Goal: Task Accomplishment & Management: Use online tool/utility

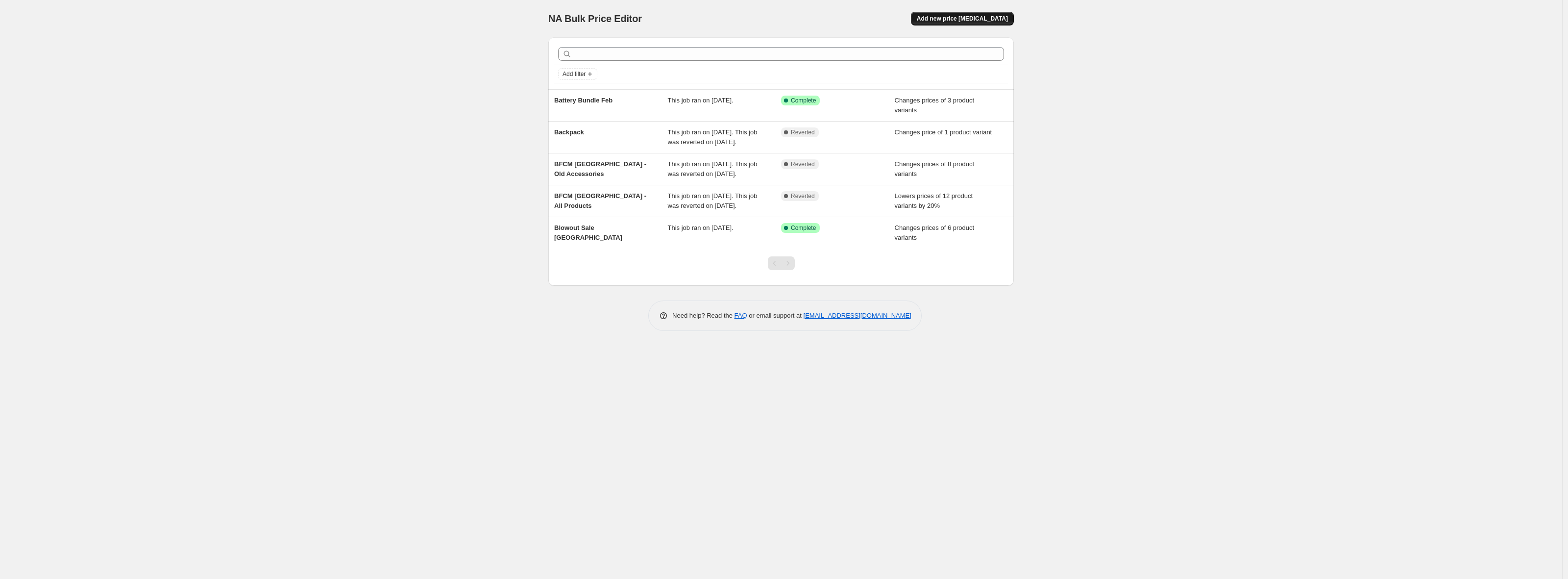
click at [964, 15] on span "Add new price [MEDICAL_DATA]" at bounding box center [962, 18] width 91 height 8
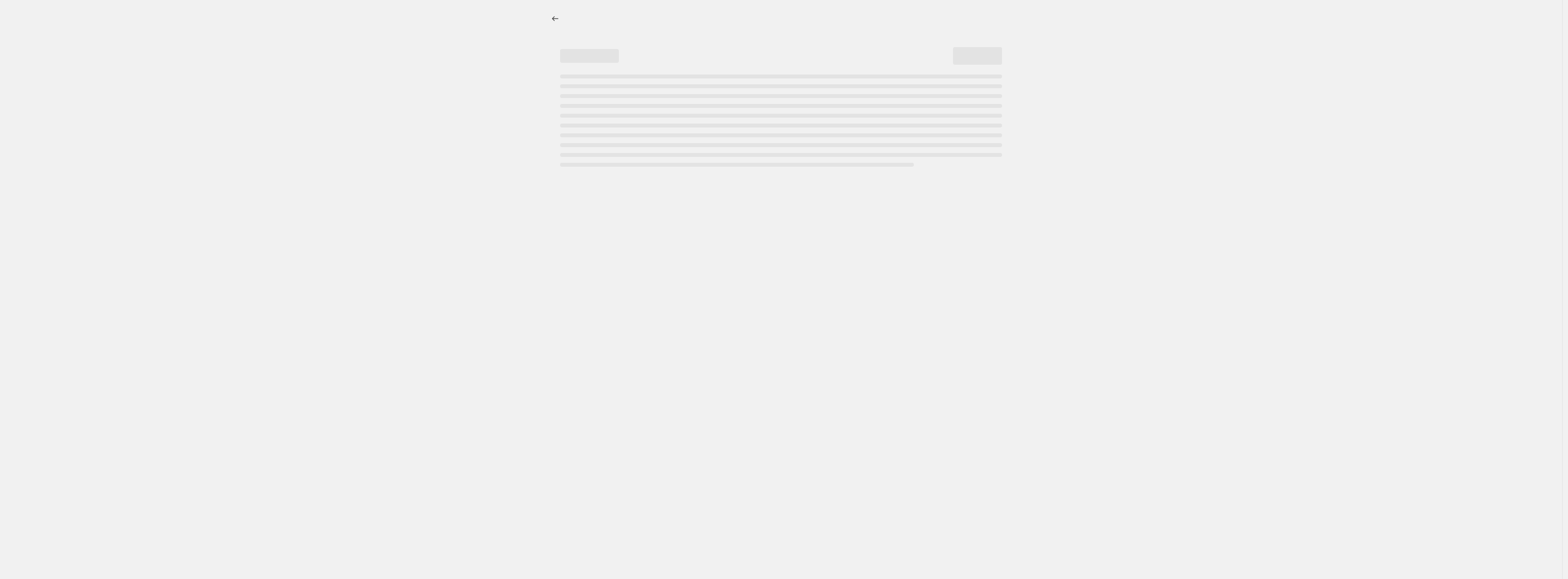
select select "percentage"
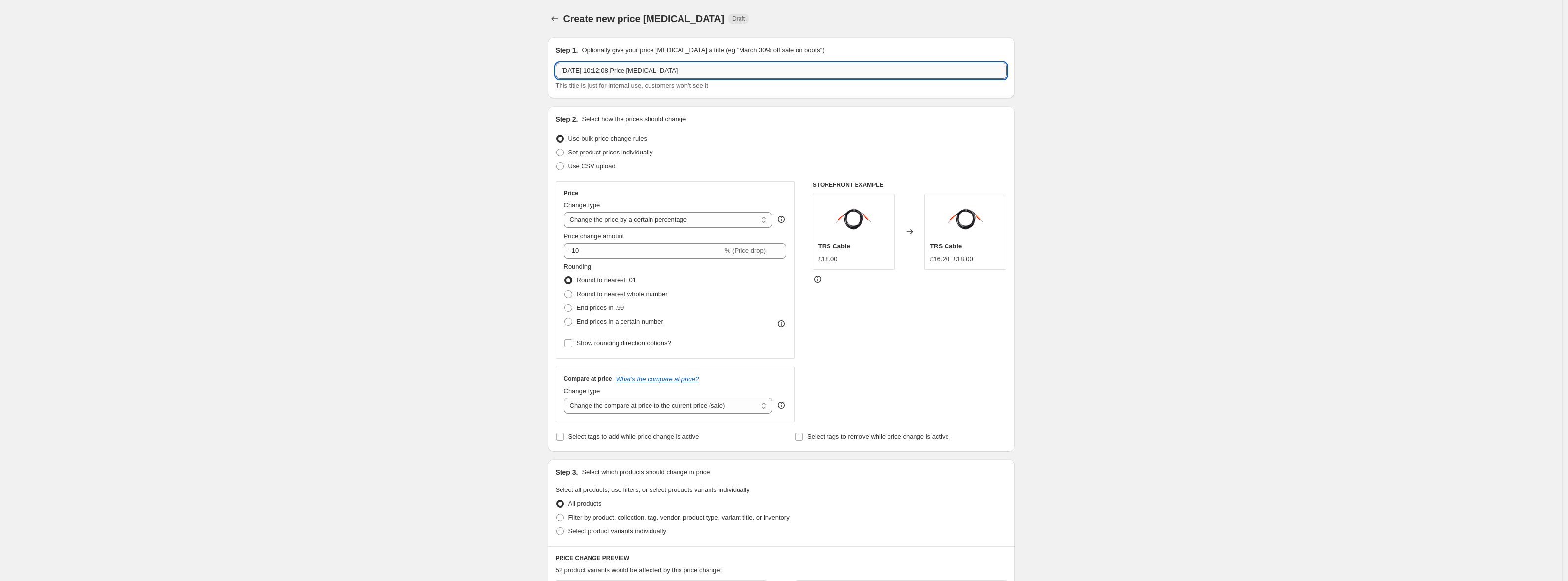
click at [577, 72] on input "[DATE] 10:12:08 Price [MEDICAL_DATA]" at bounding box center [781, 71] width 451 height 16
type input "UK New Prices"
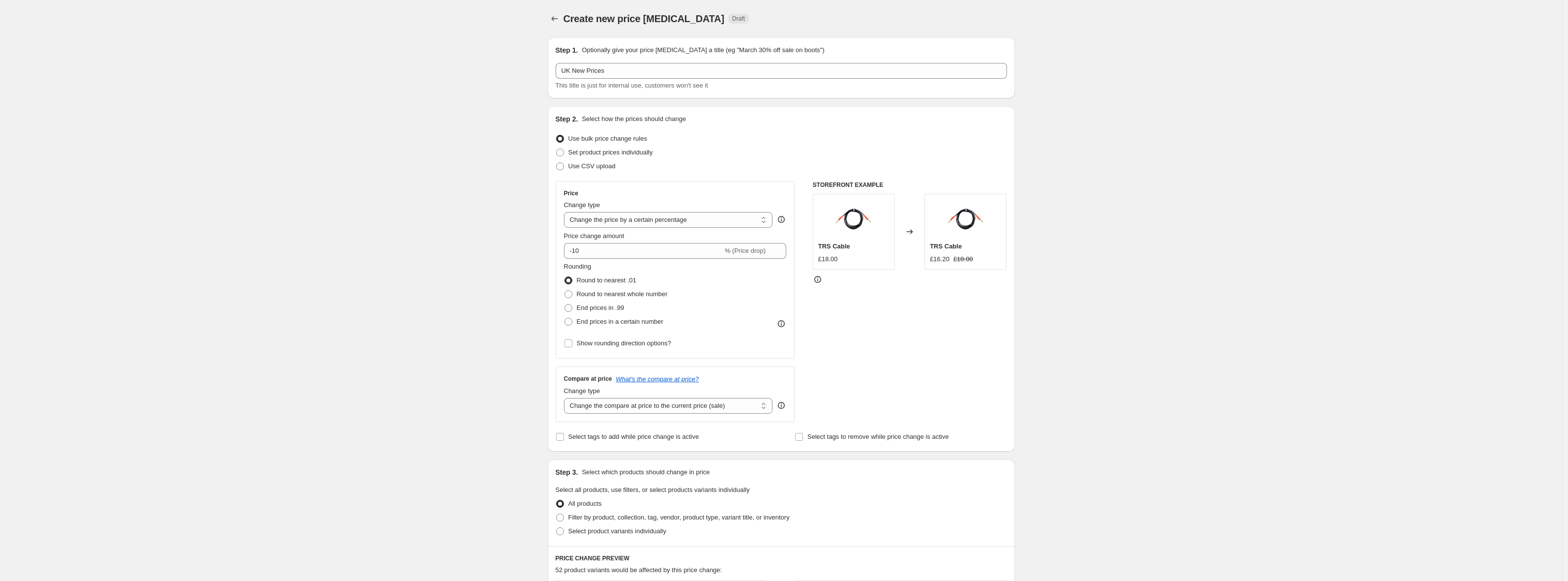
drag, startPoint x: 1253, startPoint y: 150, endPoint x: 1151, endPoint y: 177, distance: 105.5
click at [1252, 150] on div "Create new price [MEDICAL_DATA]. This page is ready Create new price [MEDICAL_D…" at bounding box center [781, 491] width 1562 height 983
click at [746, 215] on select "Change the price to a certain amount Change the price by a certain amount Chang…" at bounding box center [668, 220] width 209 height 16
select select "to"
click at [566, 212] on select "Change the price to a certain amount Change the price by a certain amount Chang…" at bounding box center [668, 220] width 209 height 16
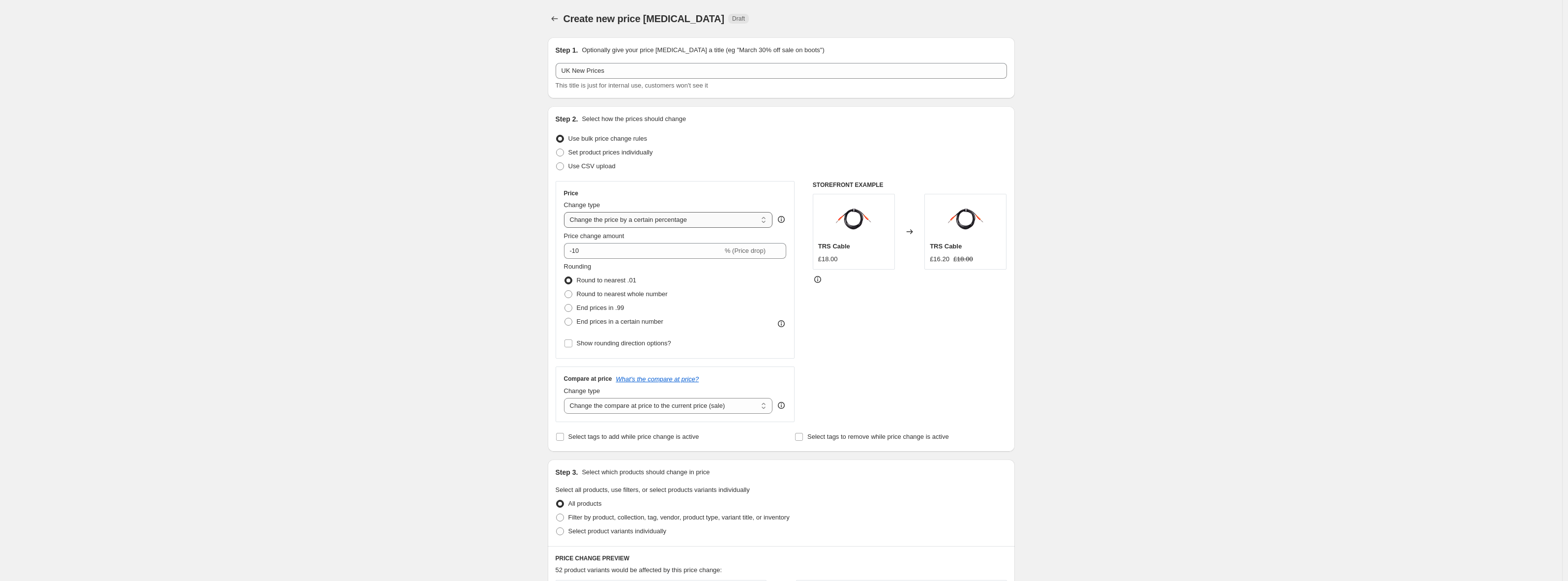
type input "80.00"
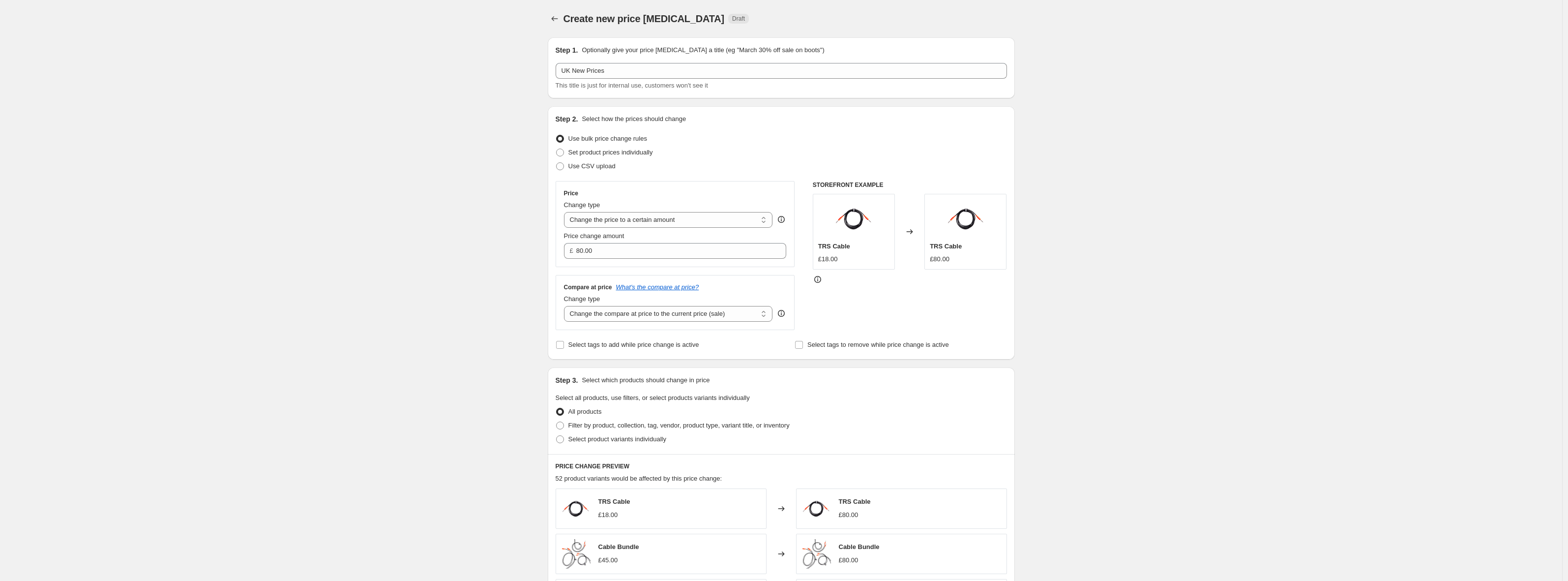
click at [481, 282] on div "Create new price [MEDICAL_DATA]. This page is ready Create new price [MEDICAL_D…" at bounding box center [781, 445] width 1562 height 891
click at [614, 157] on span "Set product prices individually" at bounding box center [611, 153] width 84 height 10
click at [461, 204] on div "Create new price [MEDICAL_DATA]. This page is ready Create new price [MEDICAL_D…" at bounding box center [781, 445] width 1562 height 891
click at [604, 155] on span "Set product prices individually" at bounding box center [611, 152] width 84 height 7
click at [556, 149] on input "Set product prices individually" at bounding box center [556, 148] width 1 height 1
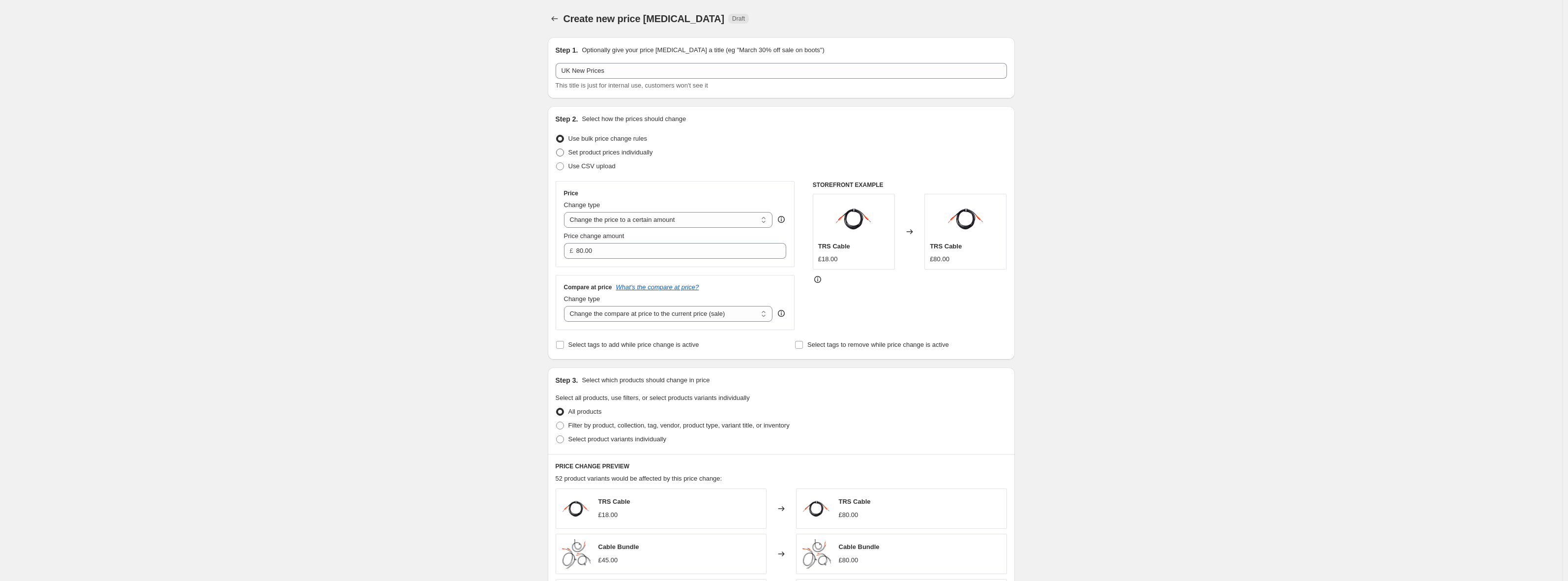
radio input "true"
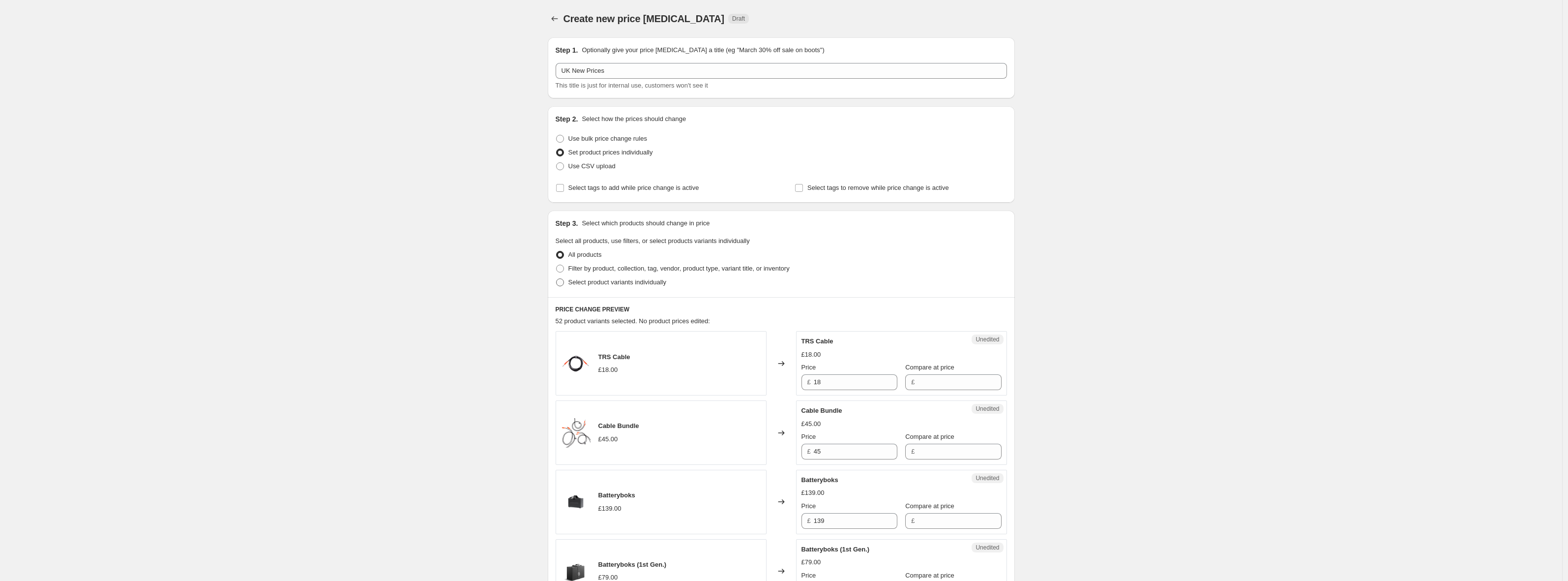
click at [603, 279] on span "Select product variants individually" at bounding box center [618, 282] width 98 height 7
click at [556, 279] on input "Select product variants individually" at bounding box center [556, 279] width 1 height 1
radio input "true"
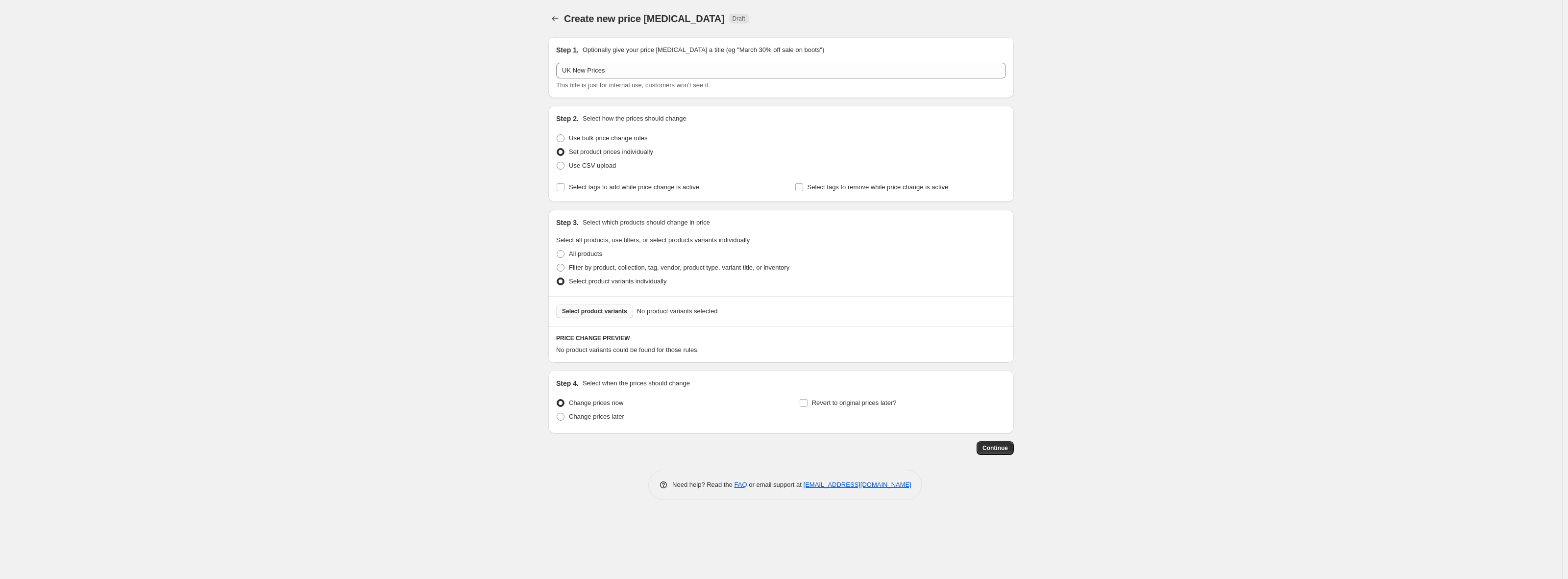
click at [625, 314] on span "Select product variants" at bounding box center [594, 311] width 65 height 8
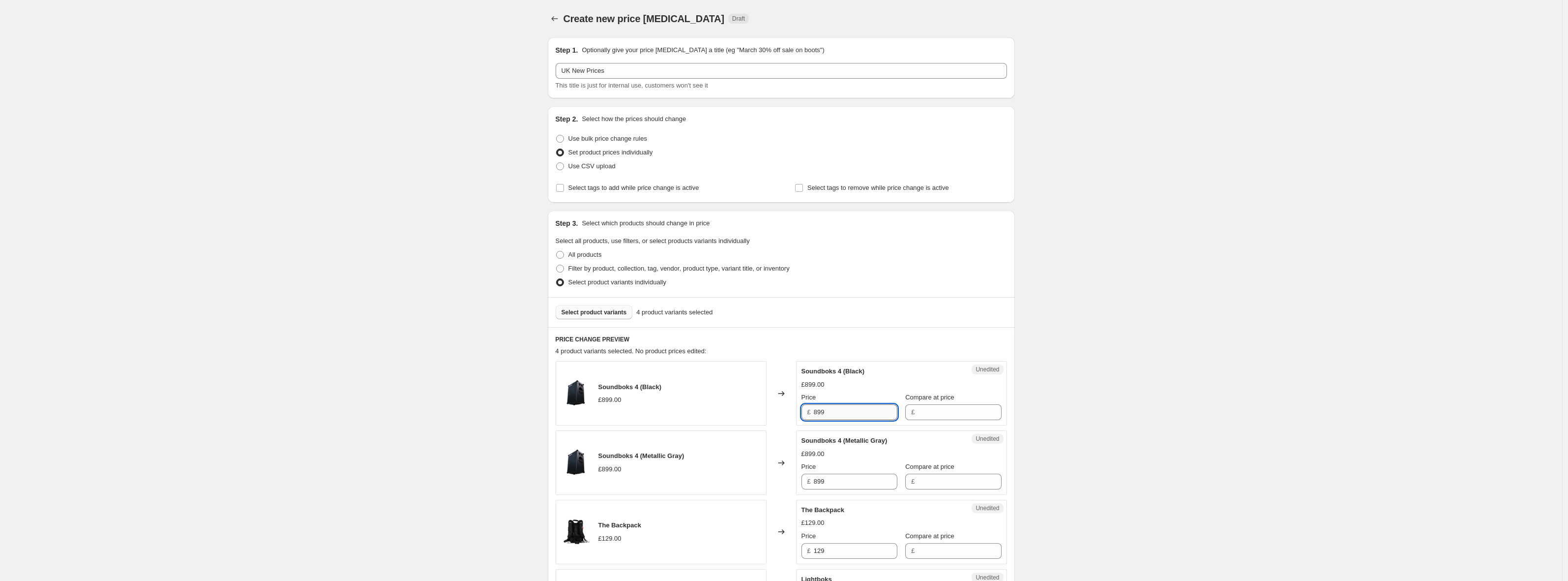
click at [846, 414] on input "899" at bounding box center [855, 412] width 84 height 16
click at [917, 410] on input "Compare at price" at bounding box center [959, 412] width 84 height 16
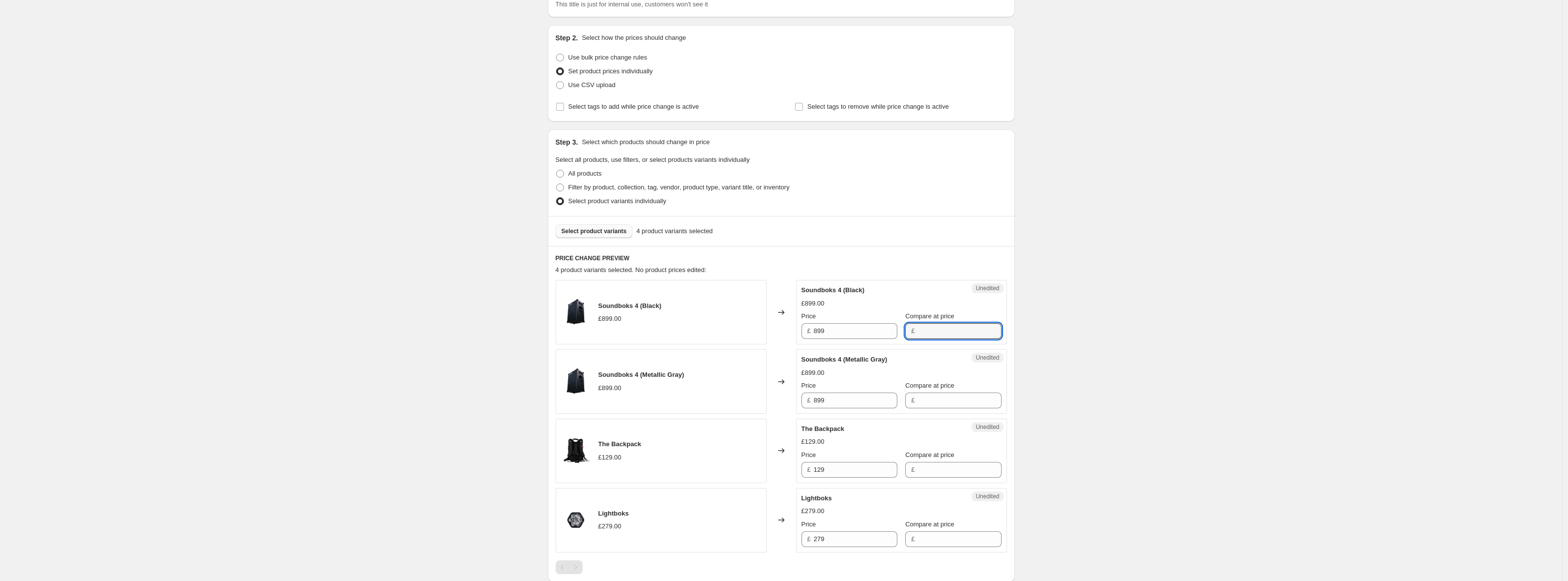
scroll to position [132, 0]
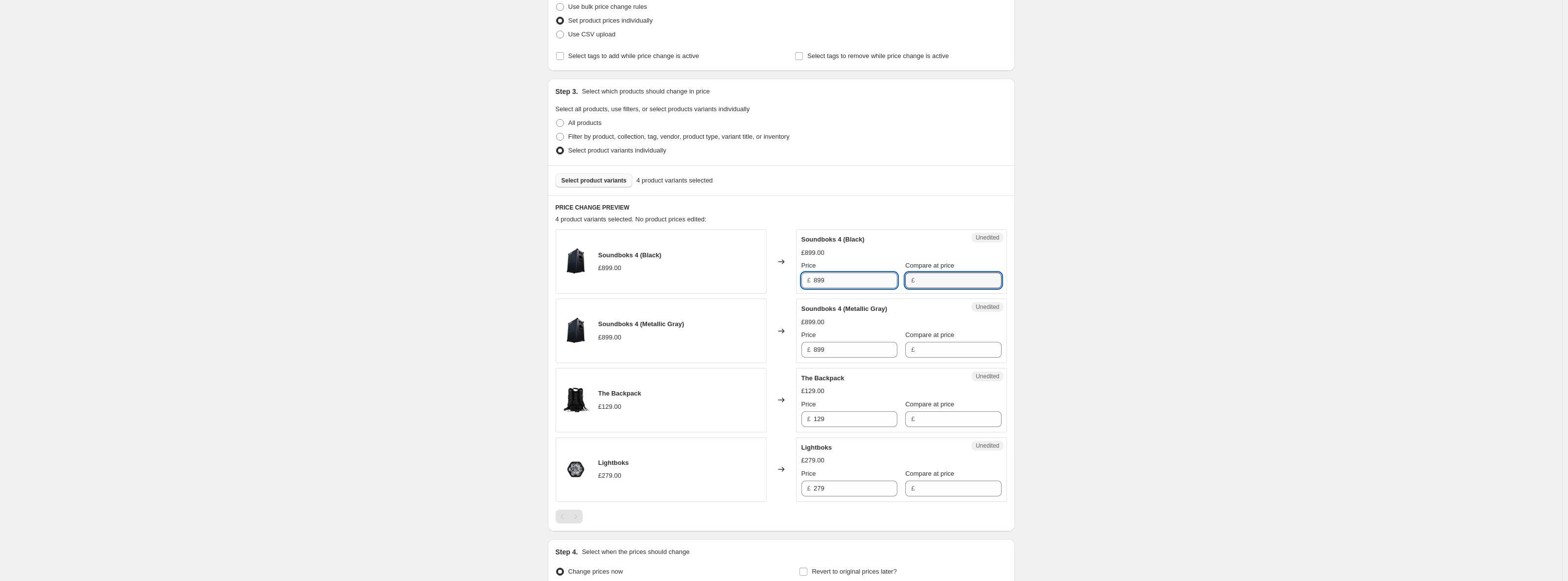
click at [875, 282] on input "899" at bounding box center [855, 280] width 84 height 16
drag, startPoint x: 855, startPoint y: 281, endPoint x: 777, endPoint y: 288, distance: 78.3
click at [793, 288] on div "Soundboks 4 (Black) £899.00 Changed to Unedited Soundboks 4 (Black) £899.00 Pri…" at bounding box center [781, 261] width 451 height 64
type input "879"
click at [853, 302] on div "Unedited Soundboks 4 (Metallic Gray) £899.00 Price £ 899 Compare at price £" at bounding box center [901, 331] width 211 height 64
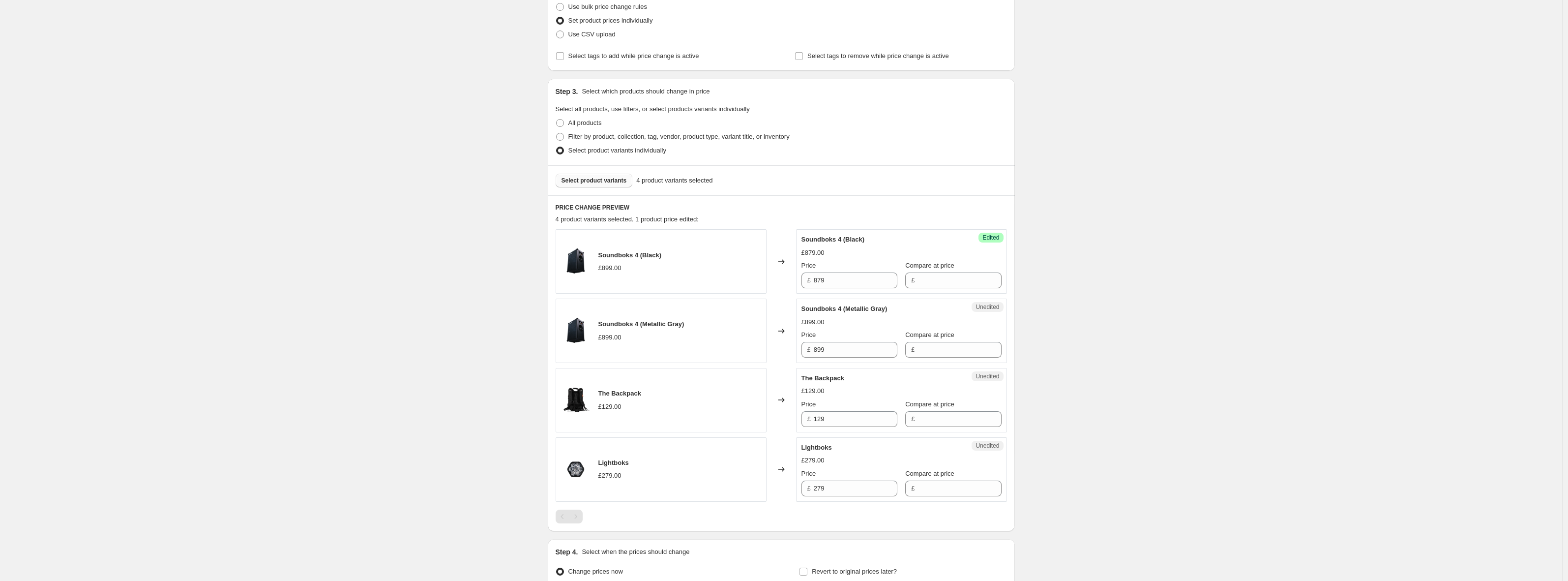
click at [692, 307] on div "Soundboks 4 (Metallic Gray) £899.00" at bounding box center [661, 331] width 211 height 64
click at [861, 420] on input "129" at bounding box center [855, 419] width 84 height 16
click at [854, 485] on input "279" at bounding box center [855, 488] width 84 height 16
type input "259"
click at [848, 283] on input "879" at bounding box center [855, 280] width 84 height 16
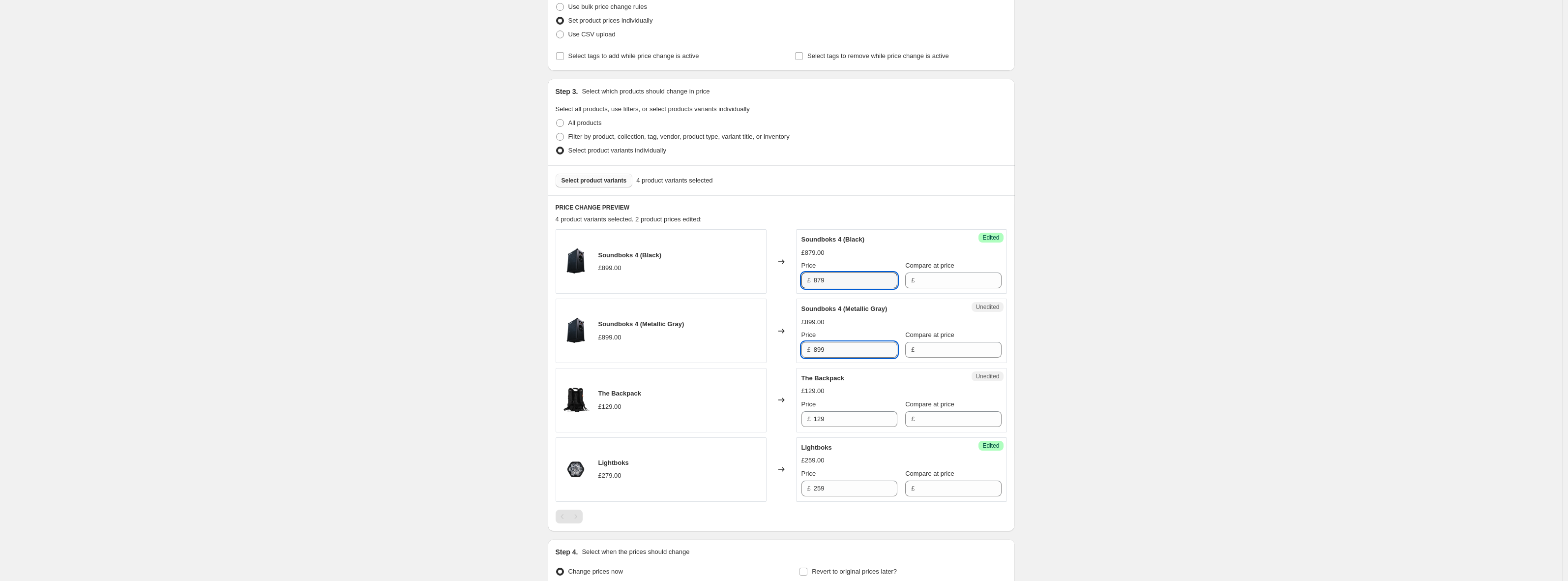
click at [851, 346] on input "899" at bounding box center [855, 349] width 84 height 16
paste input "879"
paste input "text"
type input "879"
click at [771, 354] on div "Changed to" at bounding box center [781, 331] width 29 height 64
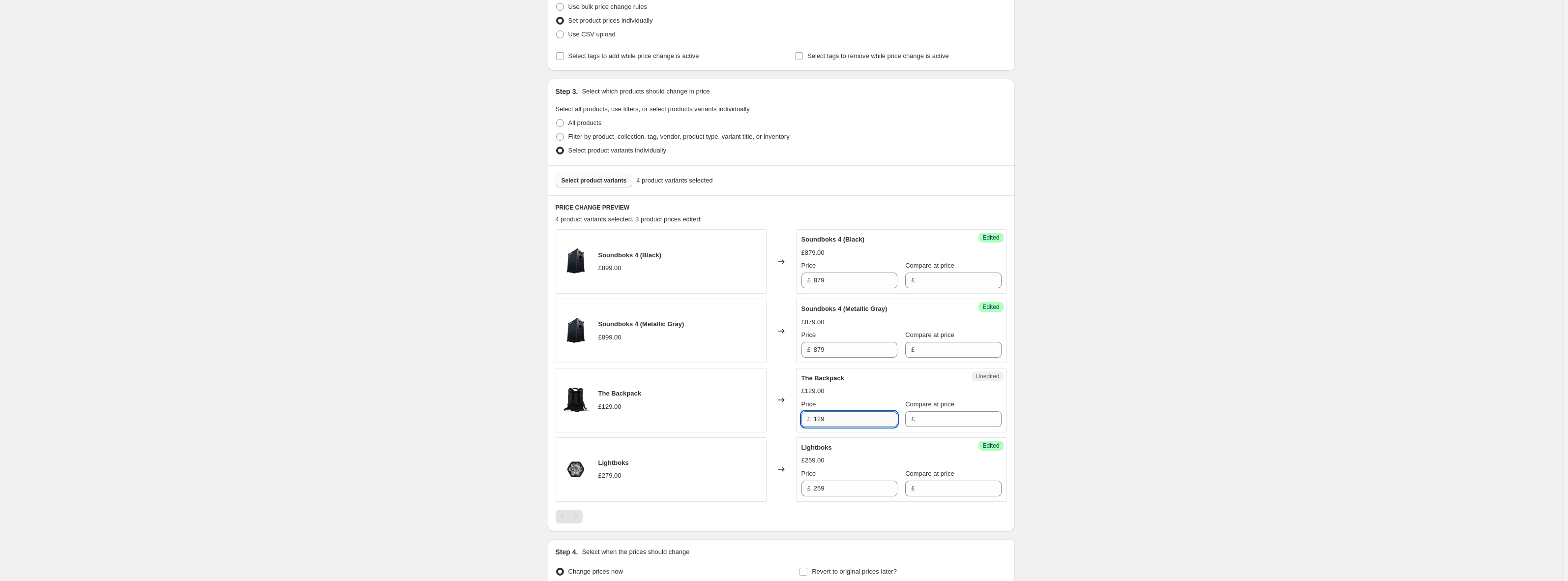
click at [843, 415] on input "129" at bounding box center [855, 419] width 84 height 16
click at [853, 456] on div "£259.00" at bounding box center [902, 460] width 200 height 10
click at [1026, 389] on div "Create new price [MEDICAL_DATA]. This page is ready Create new price [MEDICAL_D…" at bounding box center [781, 276] width 490 height 816
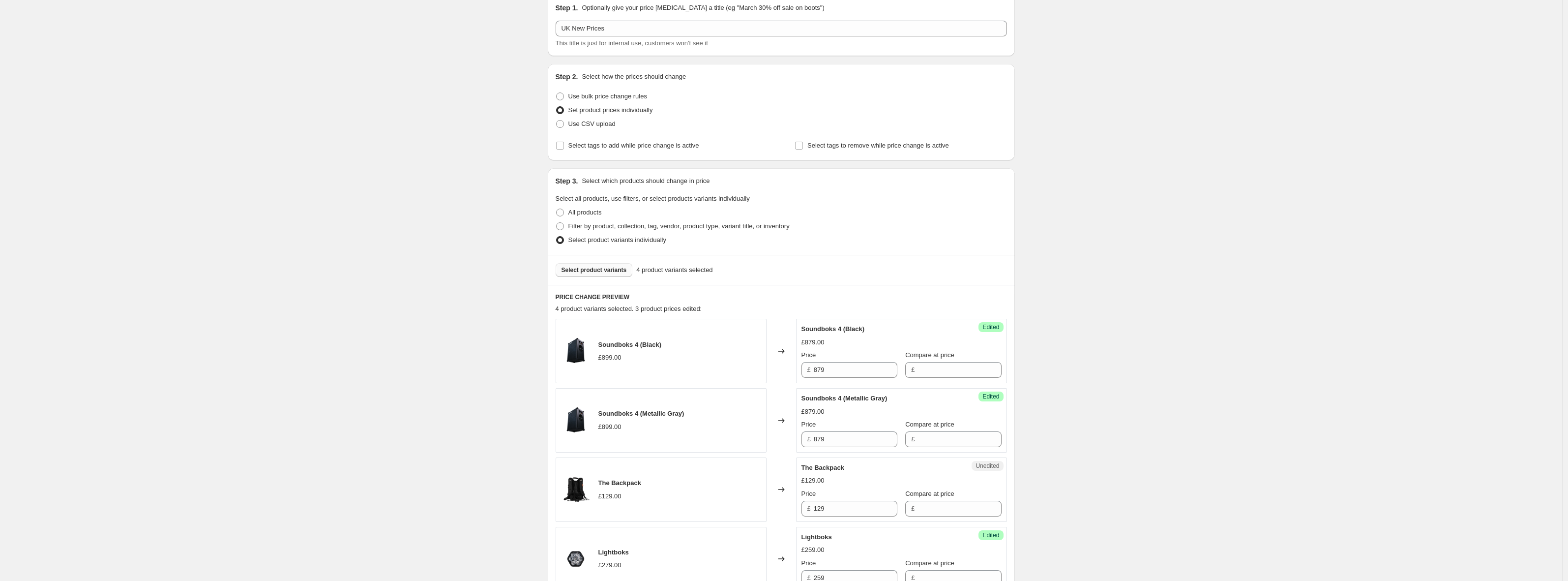
scroll to position [115, 0]
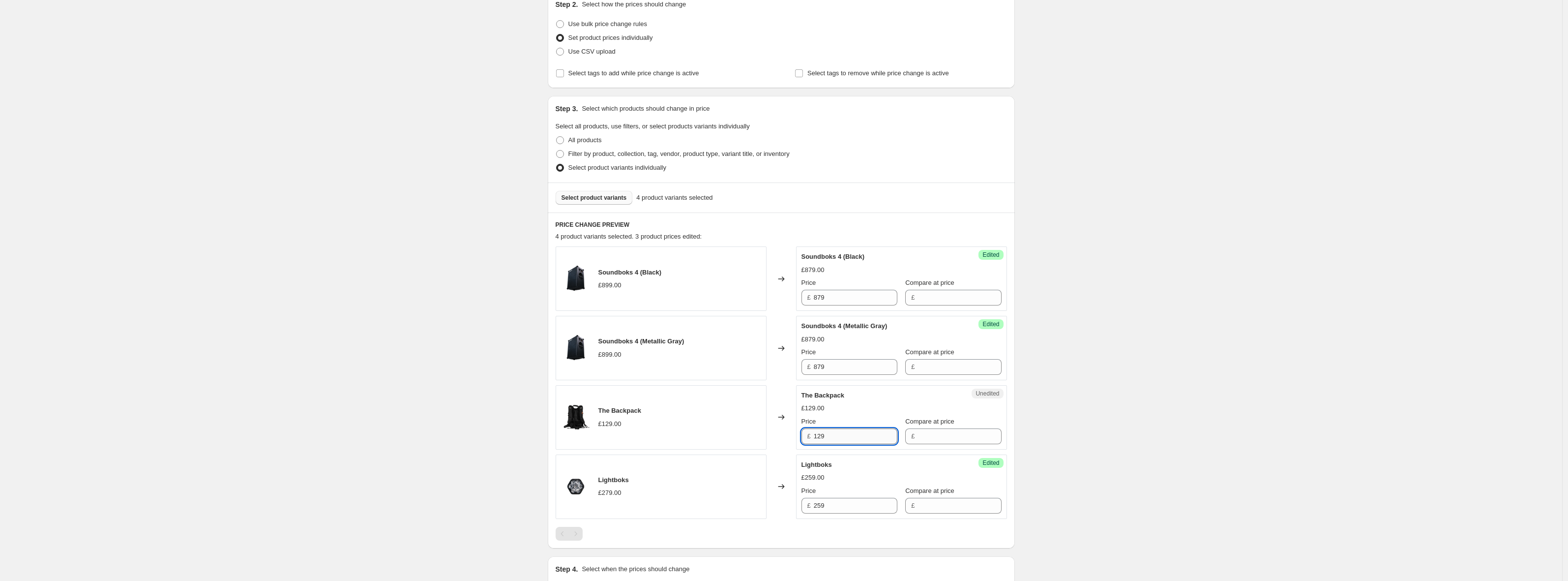
click at [856, 434] on input "129" at bounding box center [855, 436] width 84 height 16
type input "119"
click at [398, 288] on div "Create new price [MEDICAL_DATA]. This page is ready Create new price [MEDICAL_D…" at bounding box center [781, 293] width 1562 height 816
click at [611, 191] on button "Select product variants" at bounding box center [594, 197] width 77 height 14
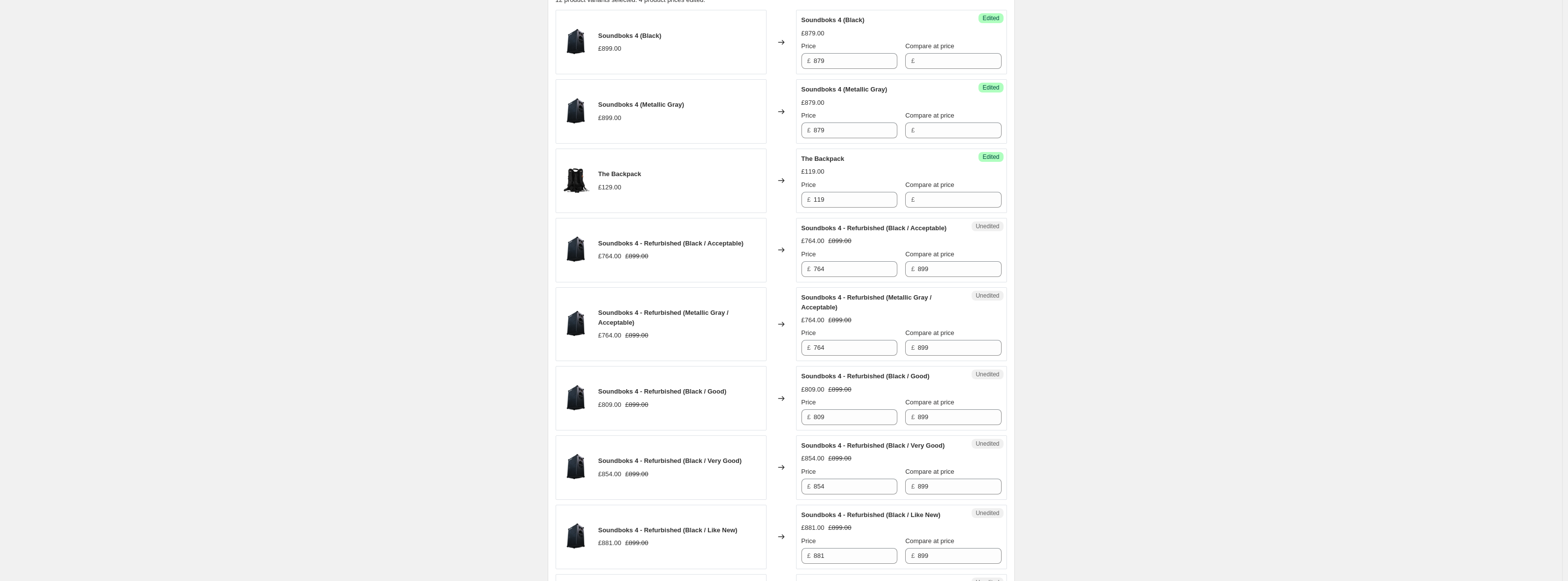
scroll to position [413, 0]
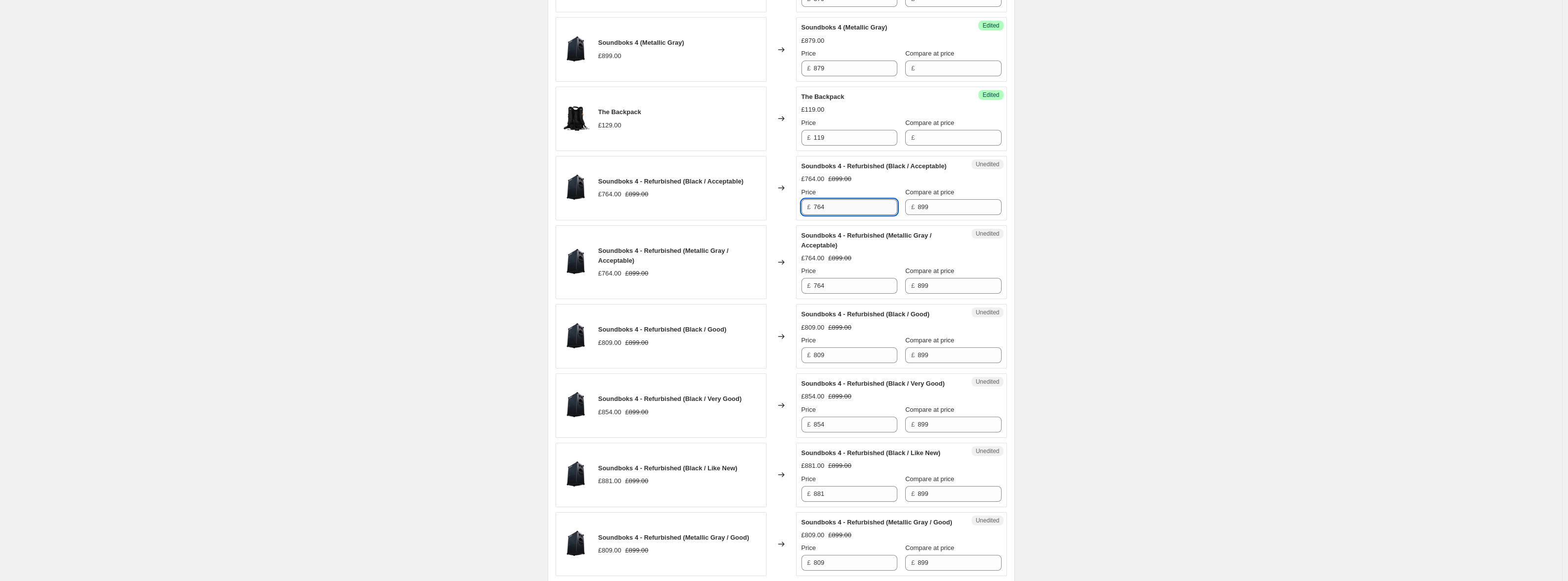
click at [842, 215] on input "764" at bounding box center [855, 207] width 84 height 16
drag, startPoint x: 842, startPoint y: 219, endPoint x: 795, endPoint y: 216, distance: 47.1
click at [795, 216] on div "Soundboks 4 - Refurbished (Black / Acceptable) £764.00 £899.00 Changed to Unedi…" at bounding box center [781, 188] width 451 height 64
type input "744"
click at [870, 294] on input "764" at bounding box center [855, 286] width 84 height 16
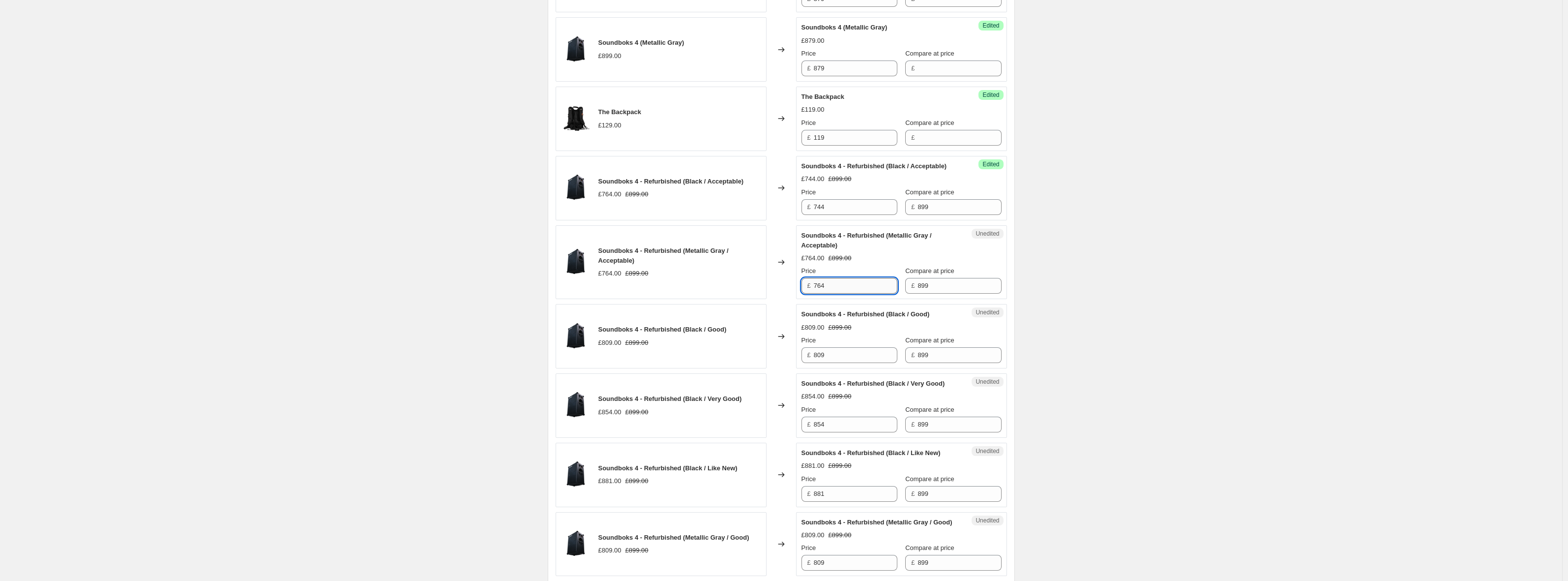
paste input "4"
type input "744"
drag, startPoint x: 801, startPoint y: 364, endPoint x: 788, endPoint y: 363, distance: 13.0
click at [788, 363] on div "Soundboks 4 - Refurbished (Black / Good) £809.00 £899.00 Changed to Unedited So…" at bounding box center [781, 335] width 451 height 64
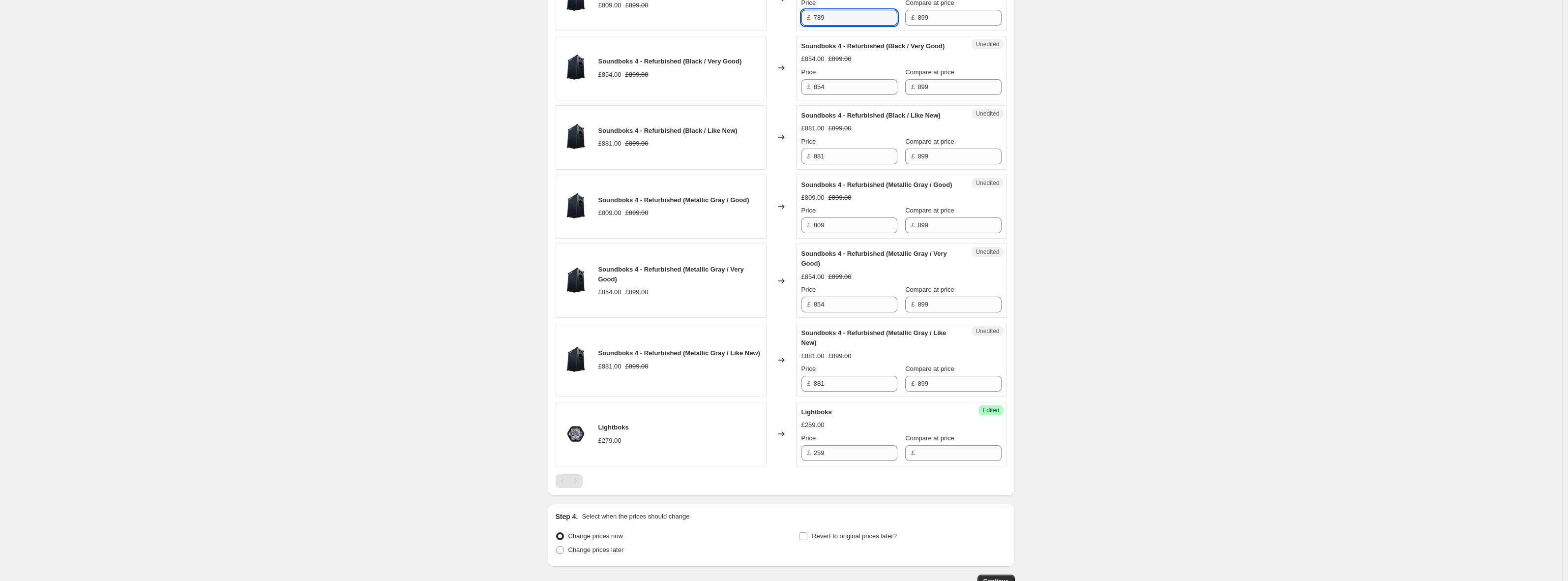
scroll to position [700, 0]
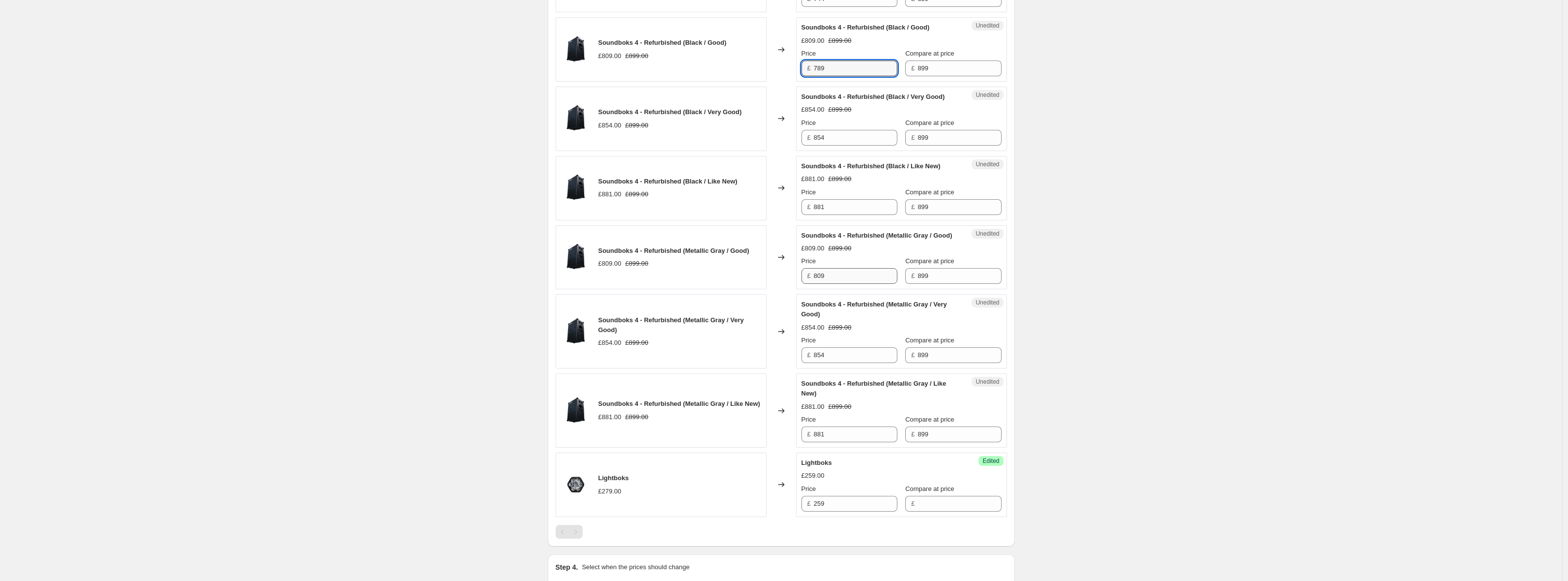
type input "789"
click at [847, 283] on input "809" at bounding box center [855, 276] width 84 height 16
paste input "78"
type input "789"
drag, startPoint x: 841, startPoint y: 157, endPoint x: 785, endPoint y: 164, distance: 56.4
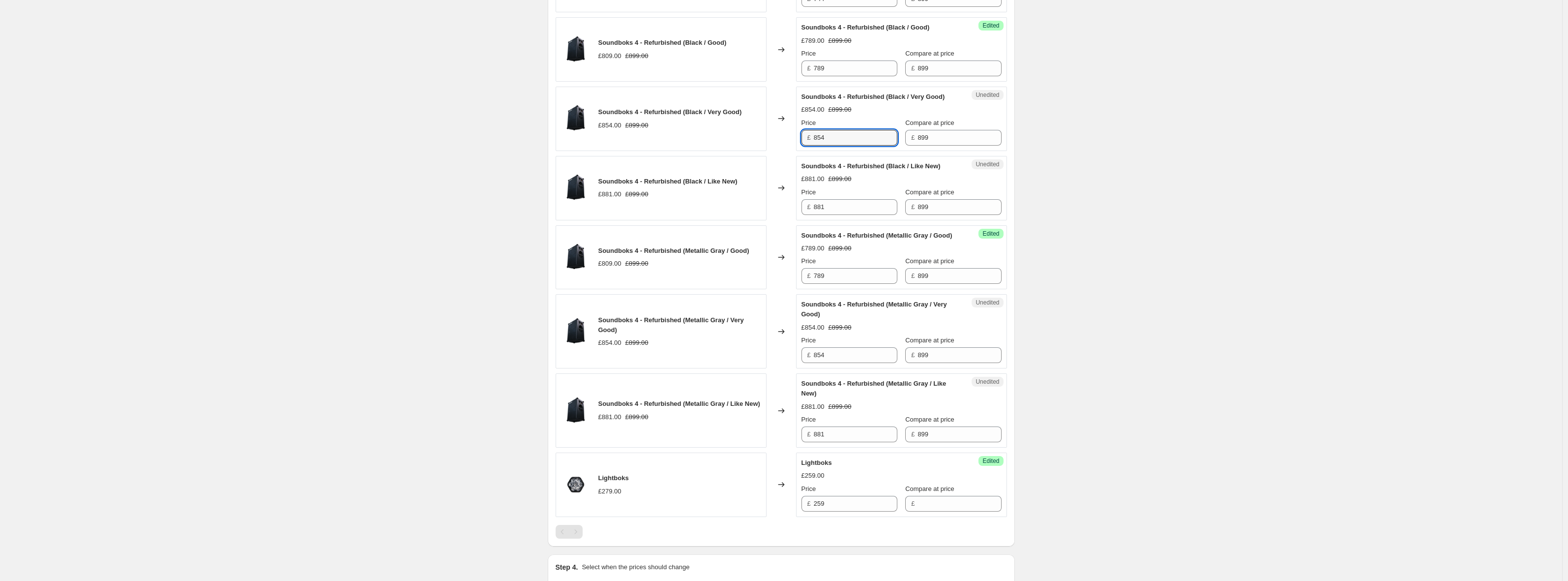
click at [798, 151] on div "Soundboks 4 - Refurbished (Black / Very Good) £854.00 £899.00 Changed to Unedit…" at bounding box center [781, 119] width 451 height 64
type input "834"
click at [841, 363] on input "854" at bounding box center [855, 355] width 84 height 16
paste input "3"
type input "834"
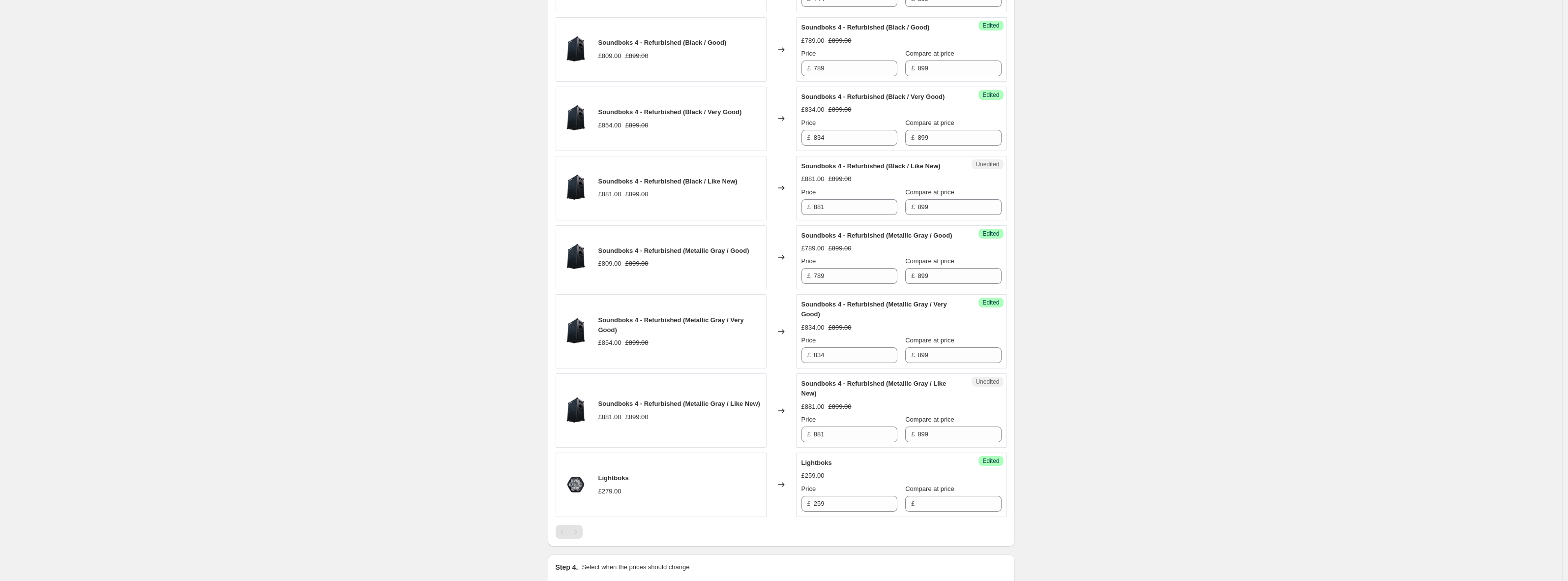
drag, startPoint x: 526, startPoint y: 336, endPoint x: 844, endPoint y: 351, distance: 318.4
drag, startPoint x: 808, startPoint y: 474, endPoint x: 792, endPoint y: 470, distance: 16.5
click at [801, 448] on div "Unedited Soundboks 4 - Refurbished (Metallic Gray / Like New) £881.00 £899.00 P…" at bounding box center [901, 411] width 211 height 75
type input "861"
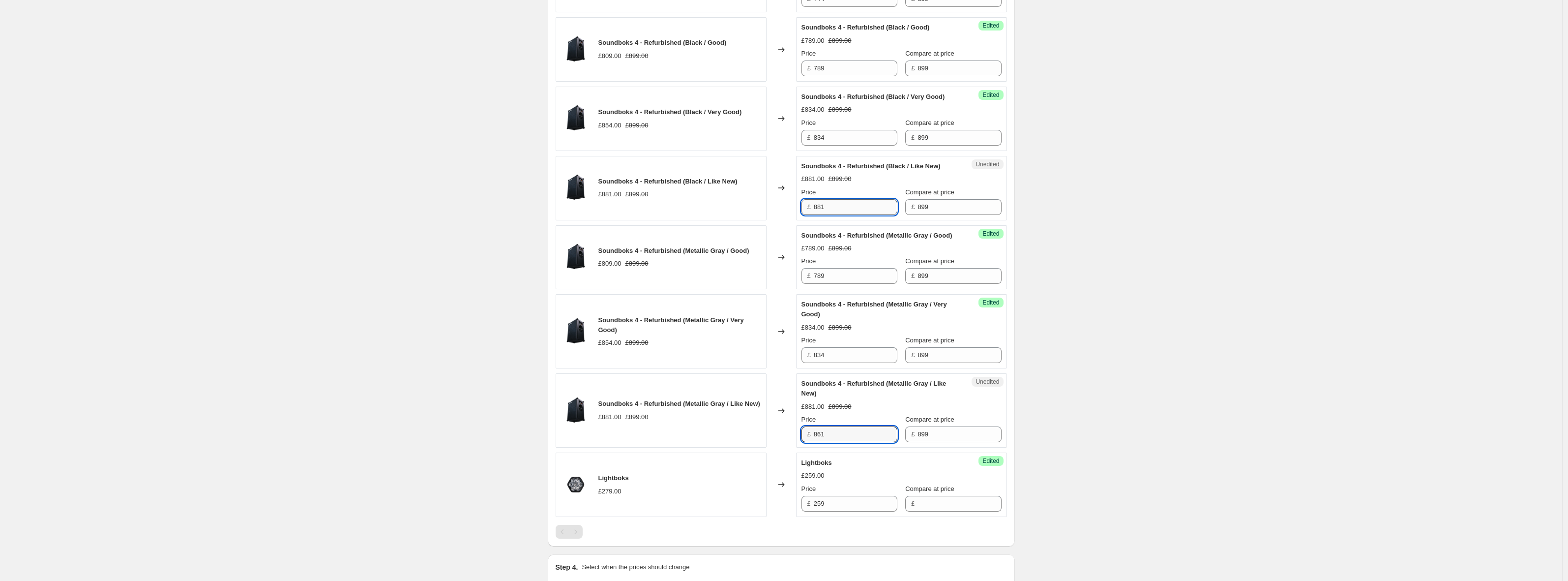
click at [863, 215] on input "881" at bounding box center [855, 207] width 84 height 16
paste input "6"
type input "861"
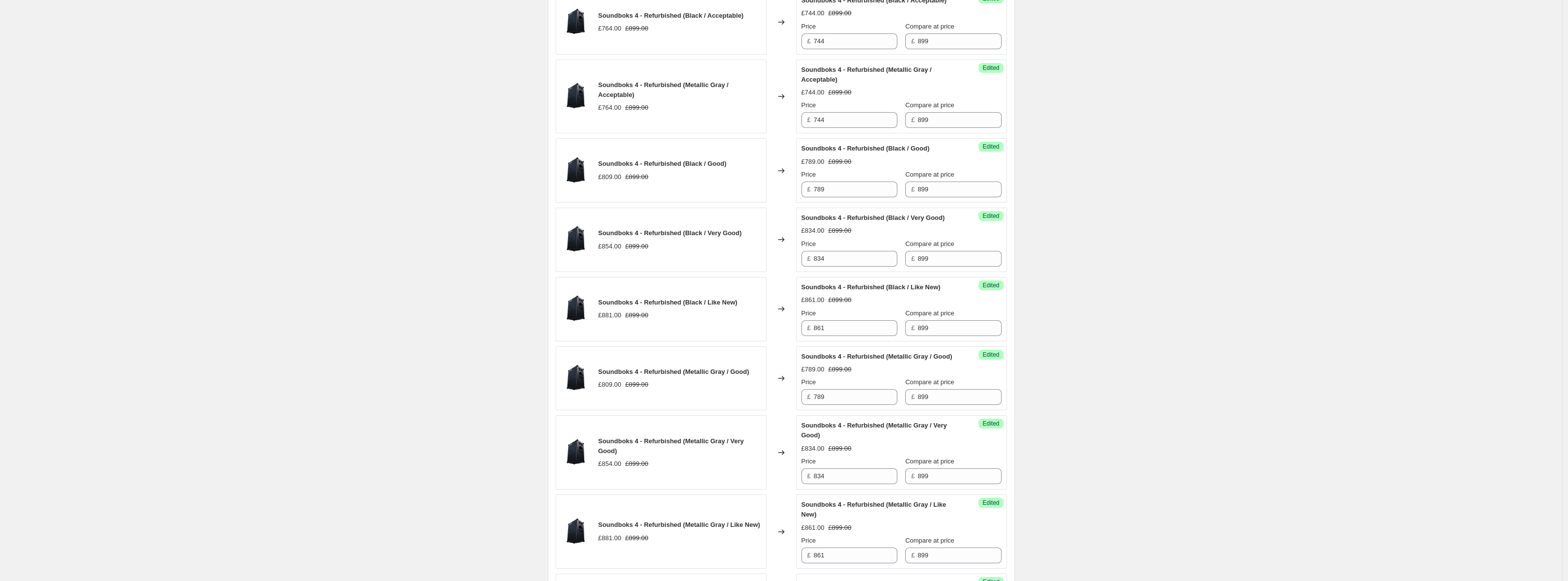
scroll to position [435, 0]
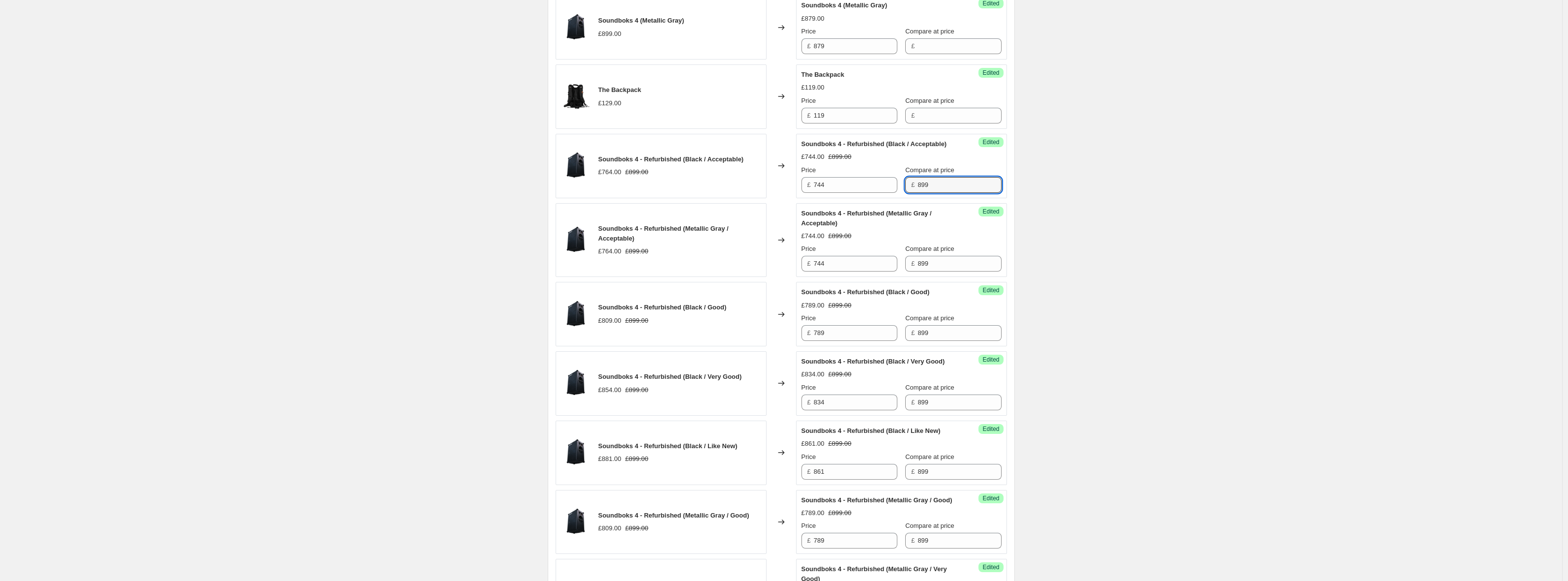
drag, startPoint x: 937, startPoint y: 200, endPoint x: 906, endPoint y: 194, distance: 31.6
click at [906, 193] on div "£ 899" at bounding box center [953, 185] width 96 height 16
drag, startPoint x: 938, startPoint y: 274, endPoint x: 895, endPoint y: 277, distance: 43.1
click at [895, 271] on div "Price £ 744 Compare at price £ 899" at bounding box center [902, 257] width 200 height 27
click at [977, 241] on div "£744.00 £899.00" at bounding box center [902, 236] width 200 height 10
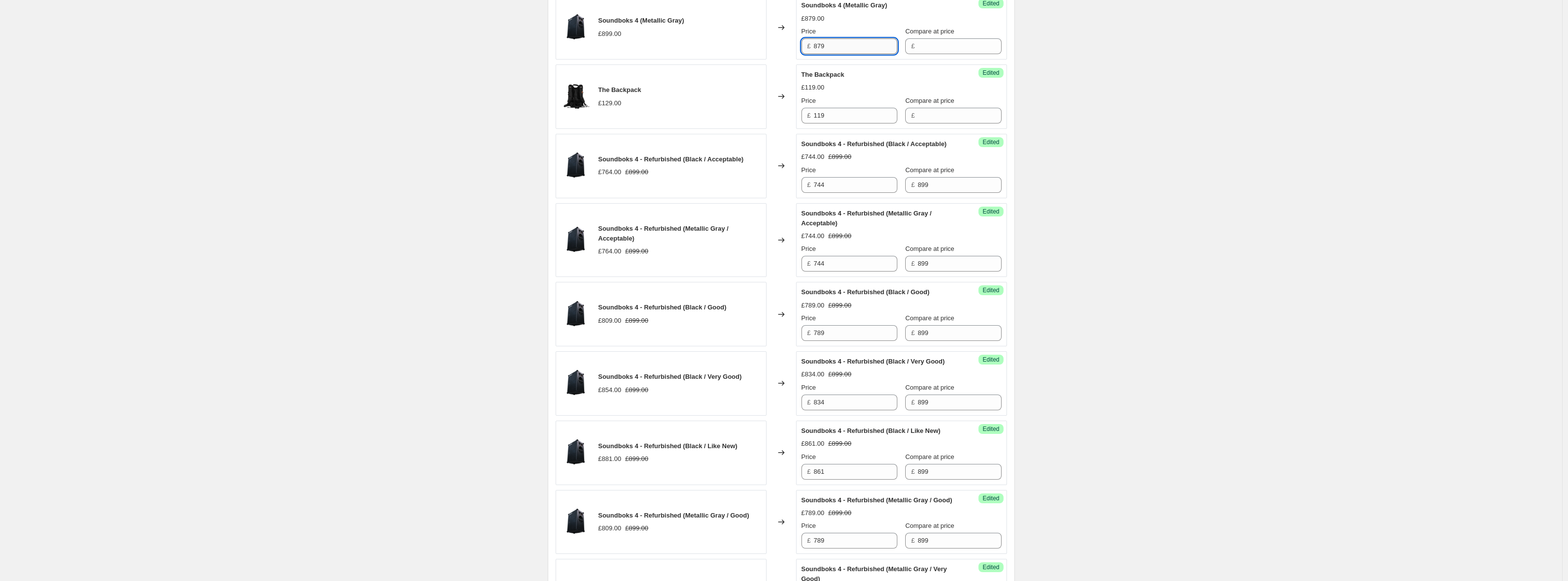
click at [851, 45] on input "879" at bounding box center [855, 46] width 84 height 16
click at [954, 193] on input "899" at bounding box center [959, 185] width 84 height 16
paste input "7"
type input "879"
click at [939, 271] on input "899" at bounding box center [959, 264] width 84 height 16
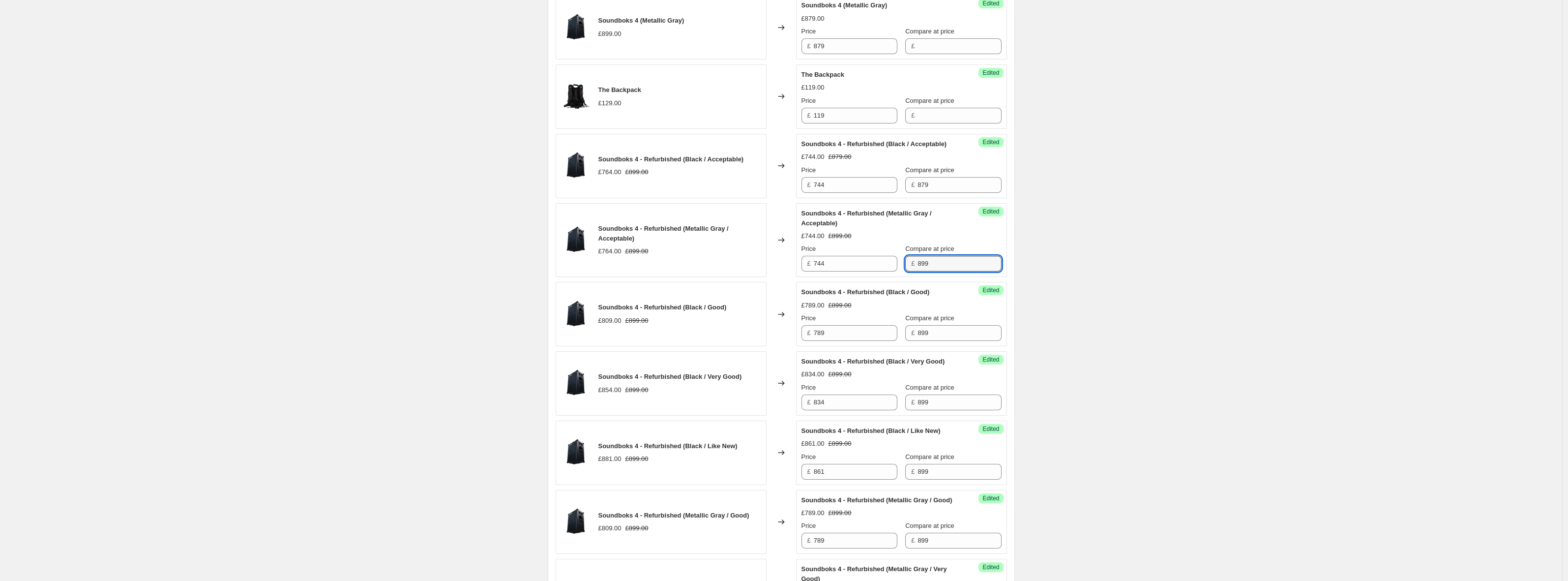
paste input "7"
type input "879"
click at [934, 341] on input "899" at bounding box center [959, 333] width 84 height 16
paste input "7"
type input "879"
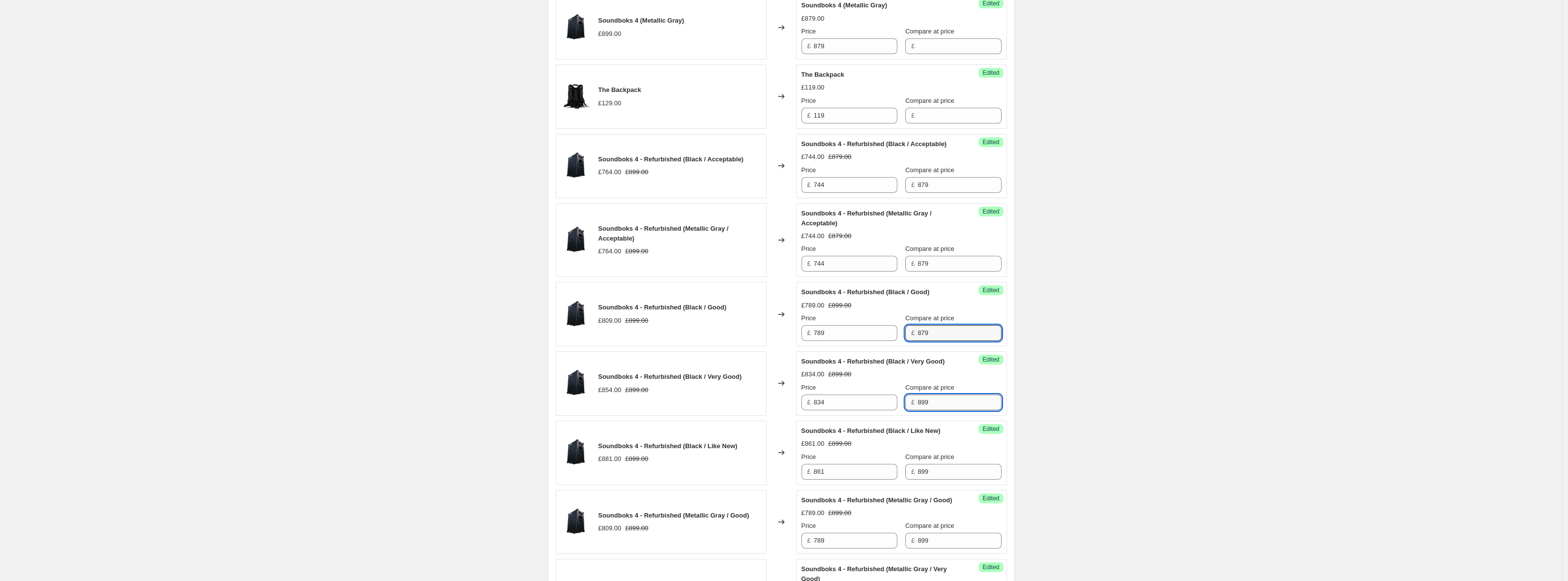
click at [942, 410] on input "899" at bounding box center [959, 403] width 84 height 16
paste input "7"
type input "879"
click at [950, 480] on input "899" at bounding box center [959, 472] width 84 height 16
paste input "7"
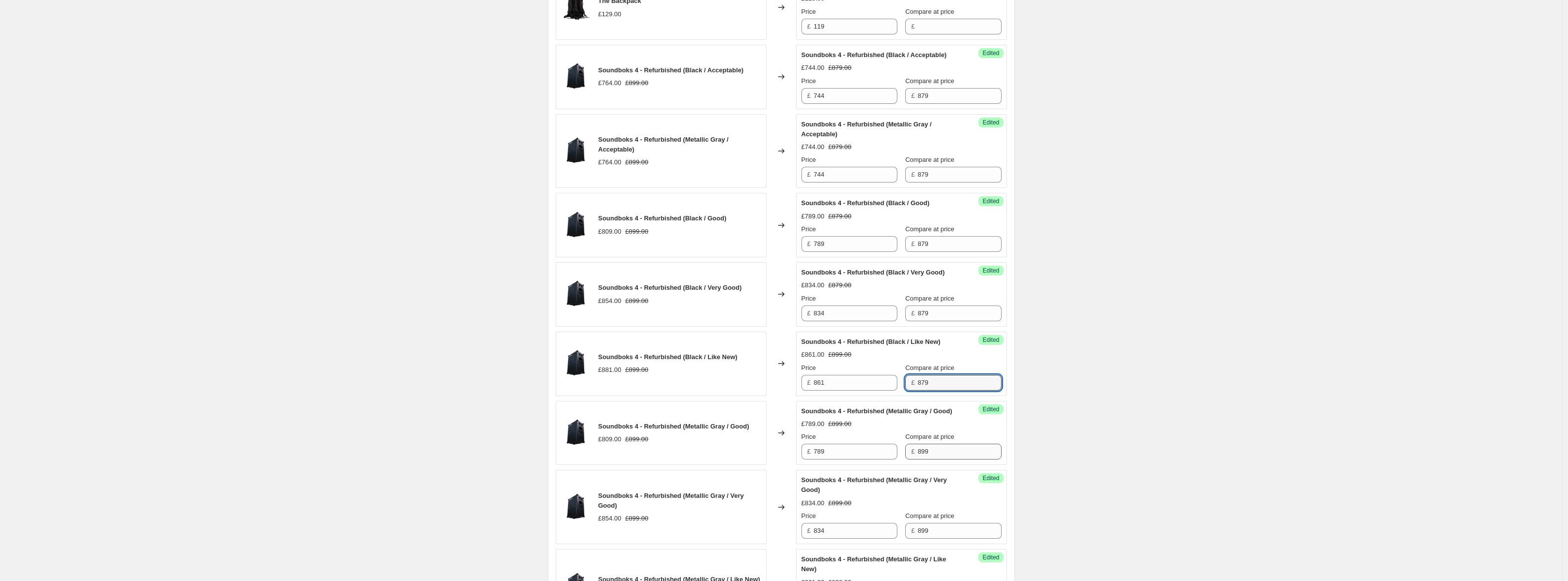
scroll to position [575, 0]
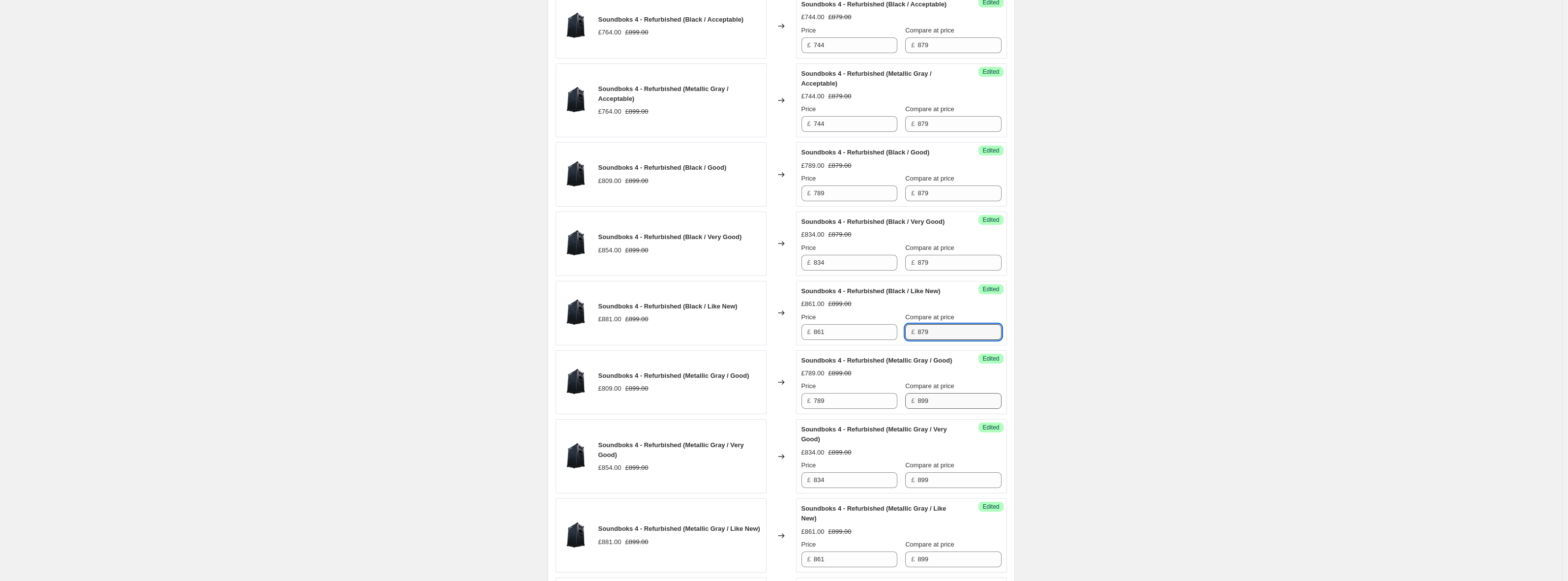
type input "879"
click at [947, 409] on input "899" at bounding box center [959, 401] width 84 height 16
paste input "7"
type input "879"
click at [944, 488] on input "899" at bounding box center [959, 480] width 84 height 16
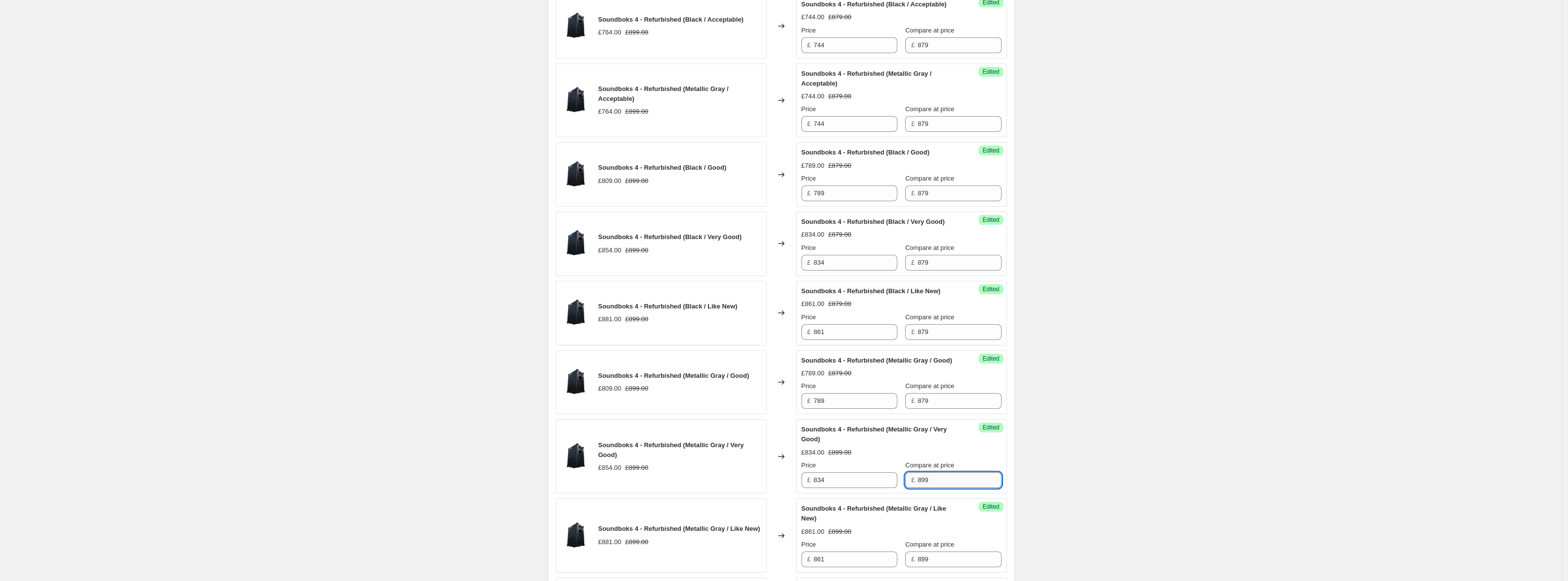
paste input "7"
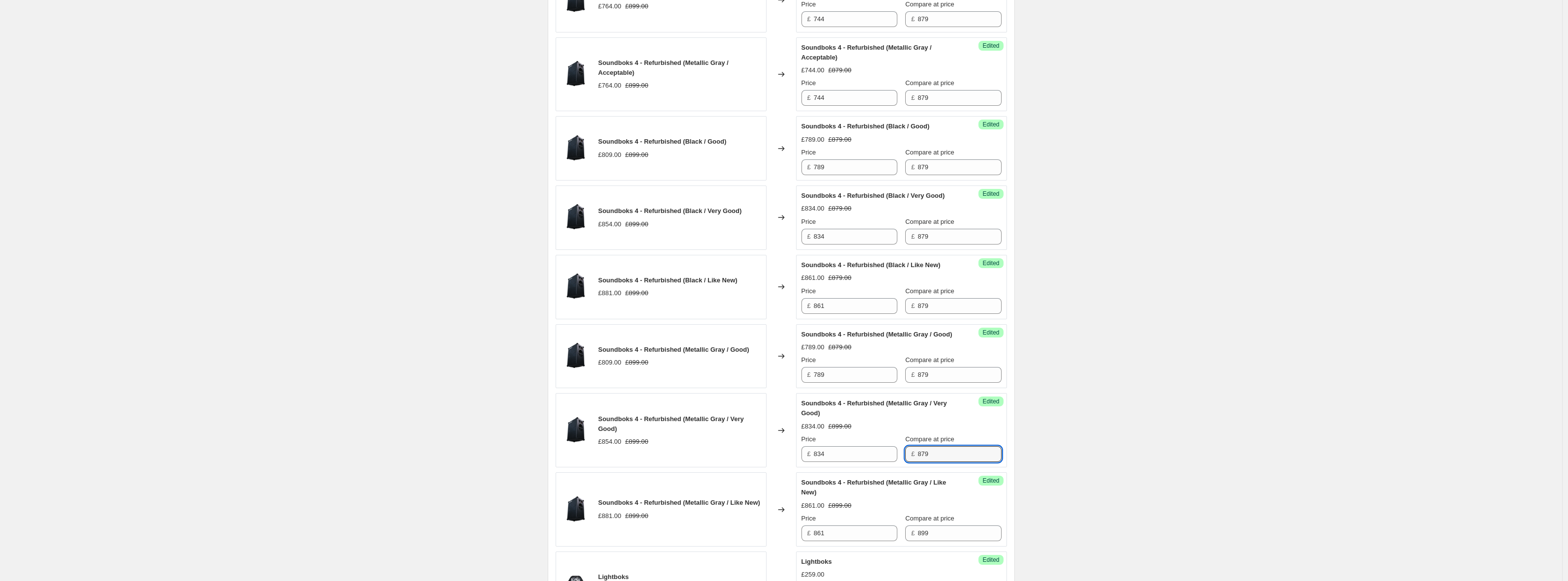
scroll to position [623, 0]
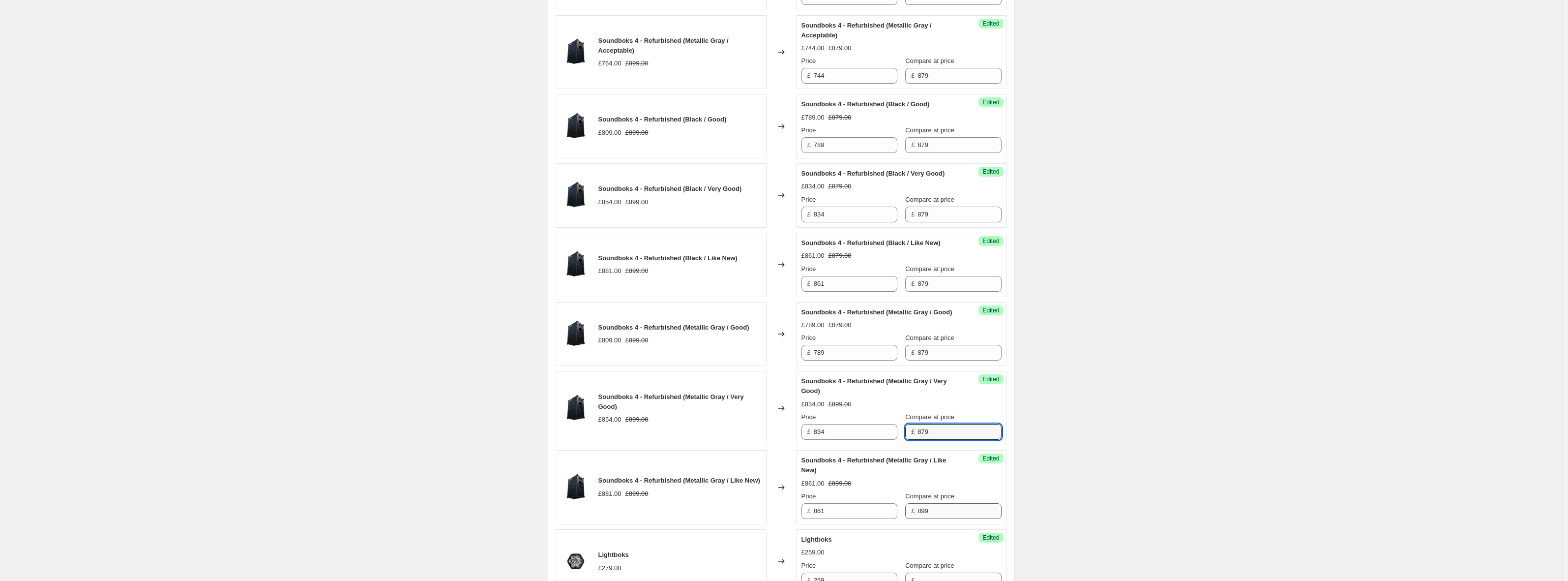
type input "879"
click at [946, 519] on input "899" at bounding box center [959, 511] width 84 height 16
paste input "7"
type input "879"
click at [1040, 494] on div "Create new price [MEDICAL_DATA]. This page is ready Create new price [MEDICAL_D…" at bounding box center [781, 76] width 1562 height 1398
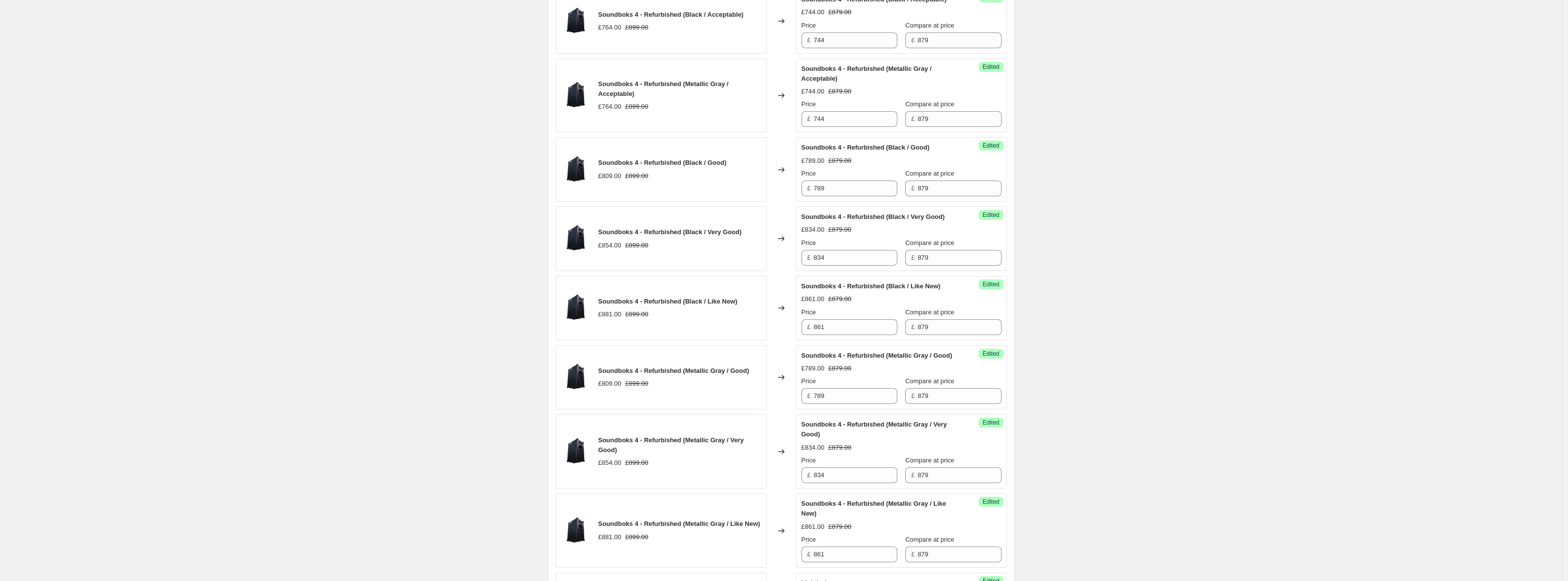
scroll to position [586, 0]
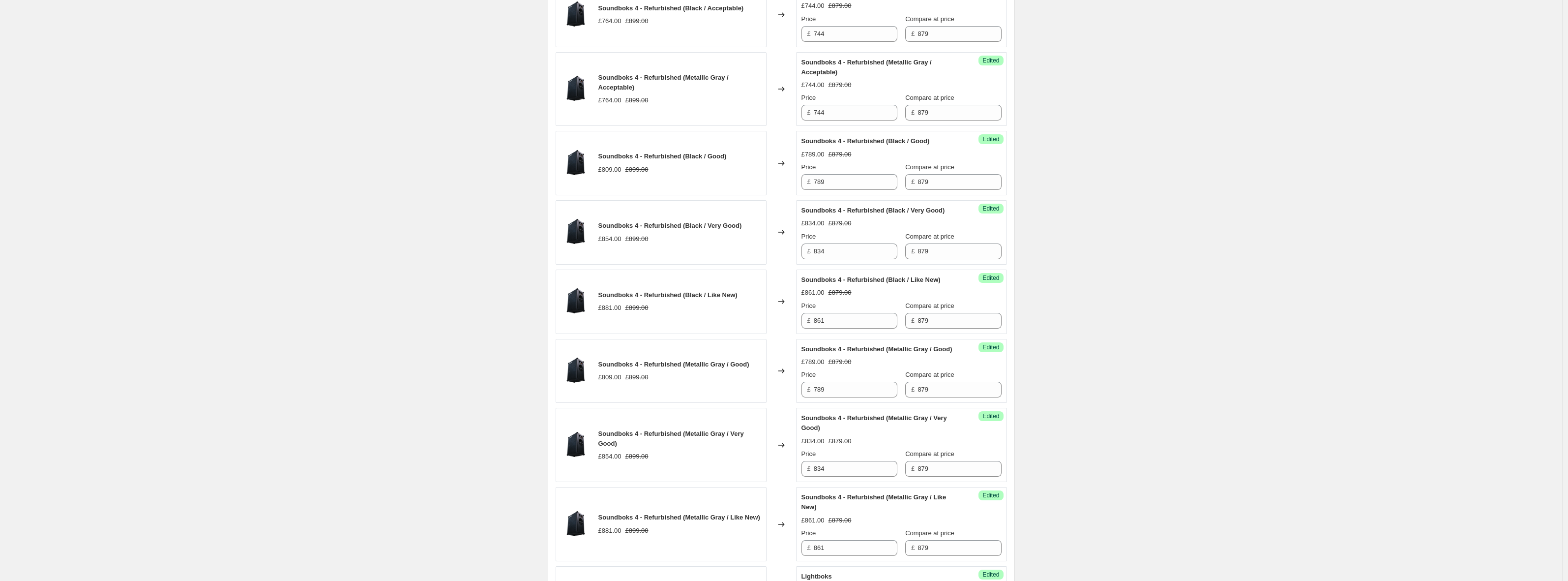
click at [846, 311] on div "Price" at bounding box center [849, 306] width 96 height 10
click at [844, 329] on input "861" at bounding box center [855, 321] width 84 height 16
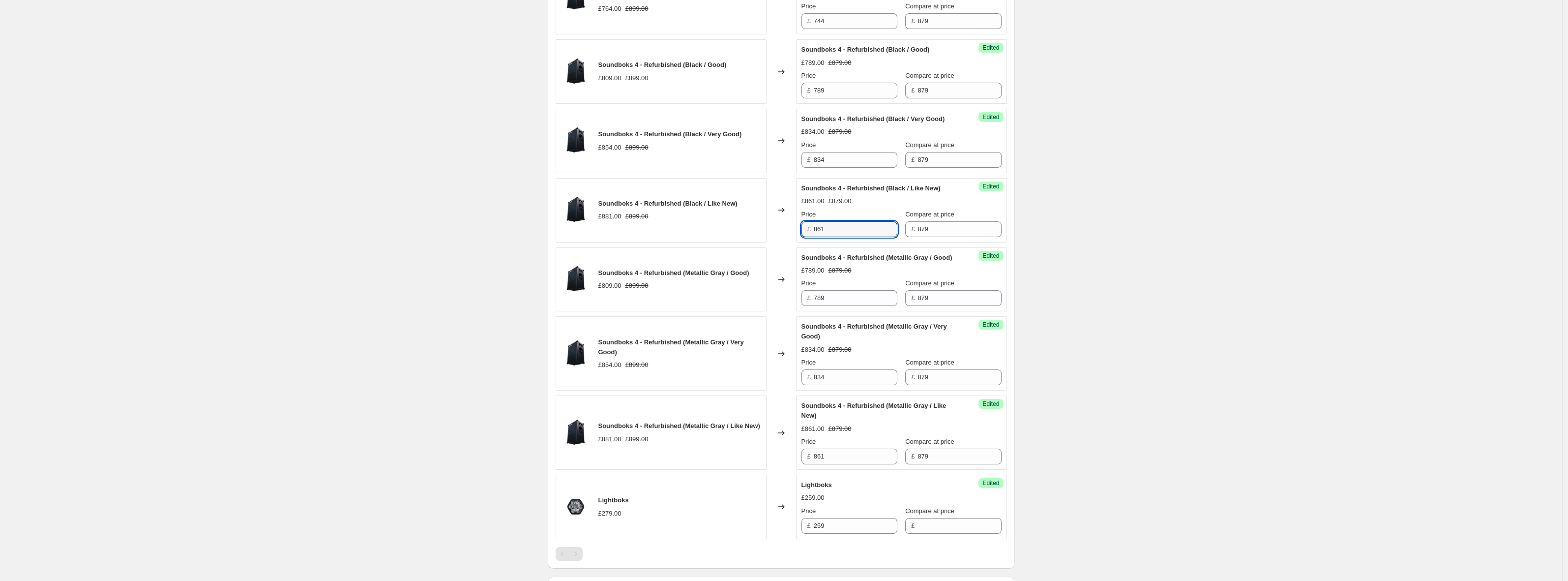
scroll to position [747, 0]
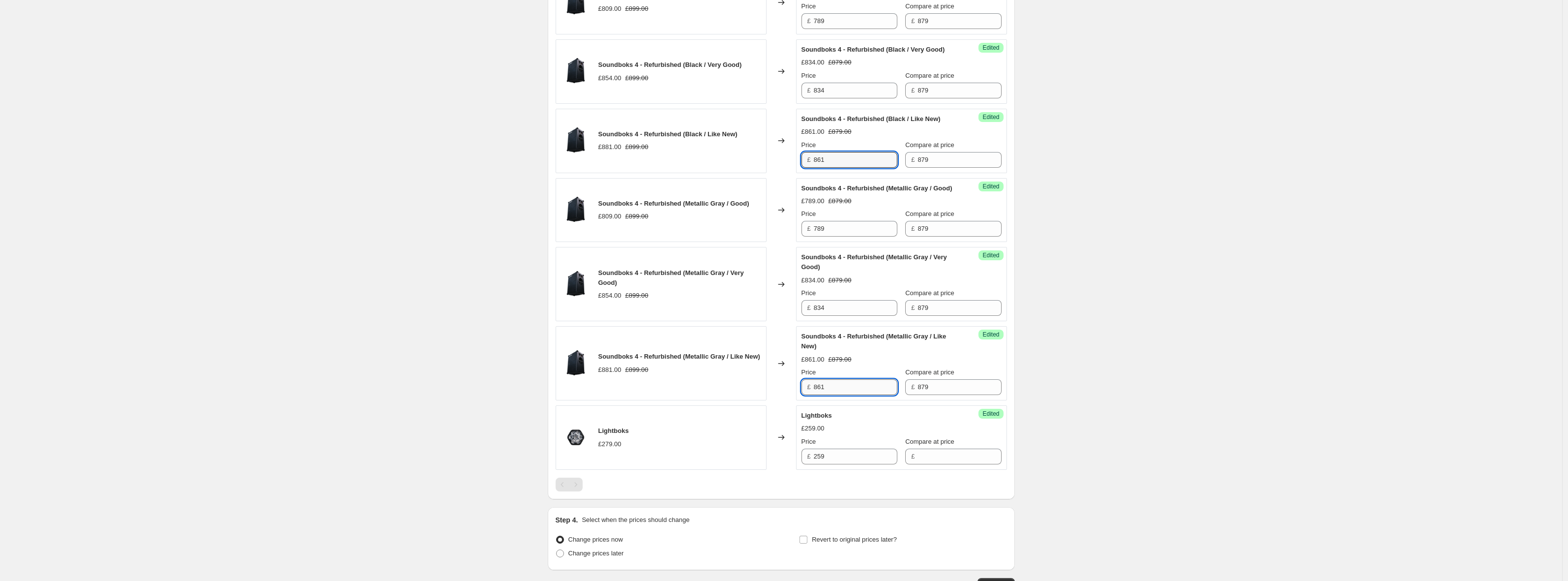
click at [839, 395] on input "861" at bounding box center [855, 387] width 84 height 16
click at [917, 395] on input "879" at bounding box center [959, 387] width 84 height 16
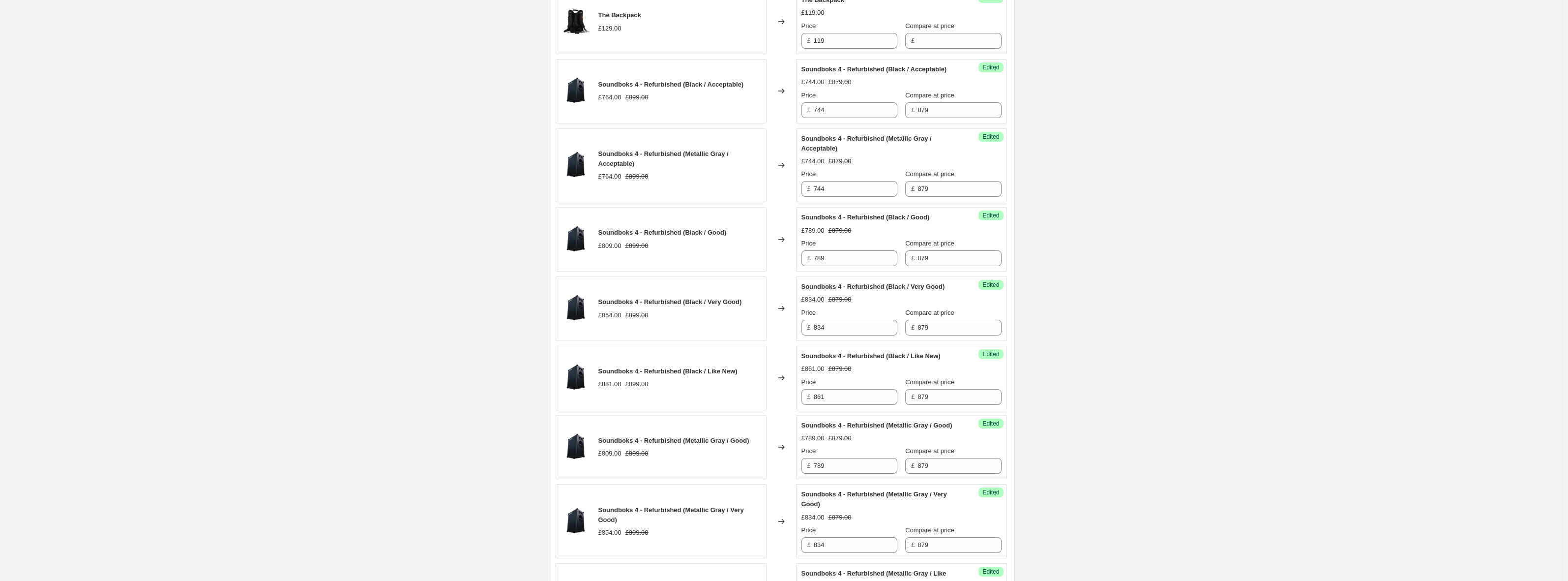
scroll to position [389, 0]
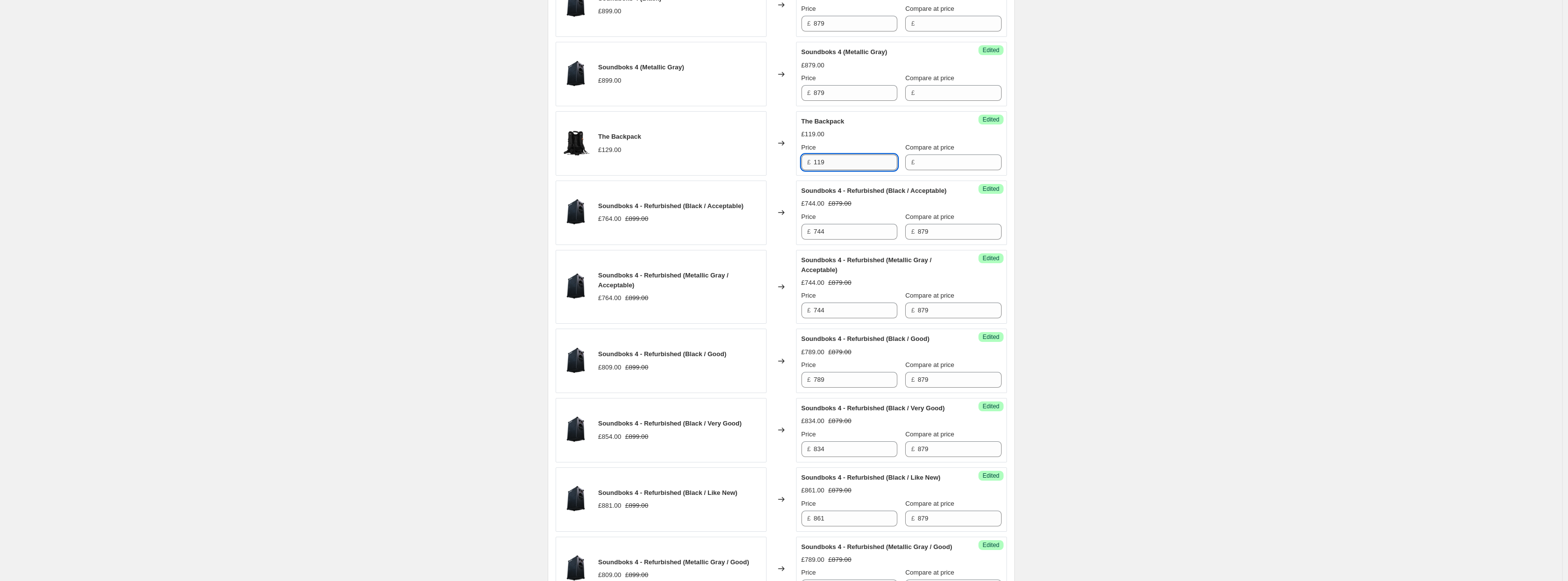
click at [836, 163] on input "119" at bounding box center [855, 163] width 84 height 16
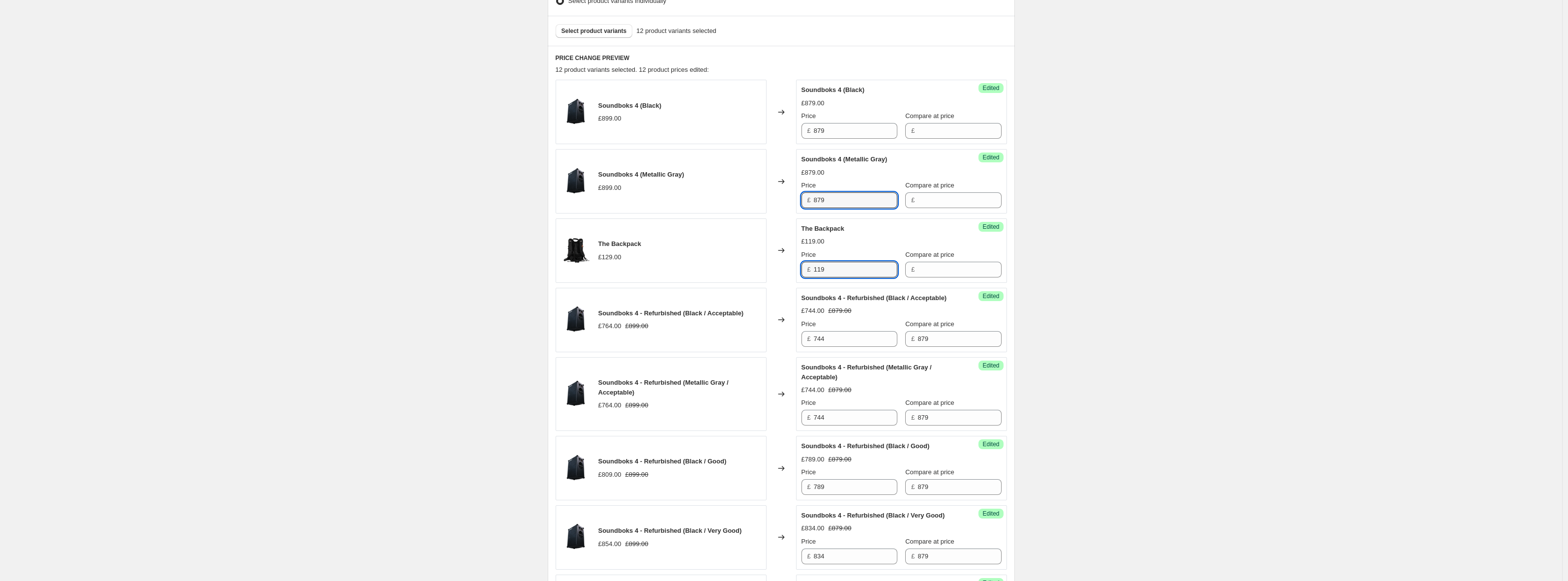
click at [869, 191] on div "Price £ 879" at bounding box center [849, 194] width 96 height 27
click at [864, 133] on input "879" at bounding box center [855, 131] width 84 height 16
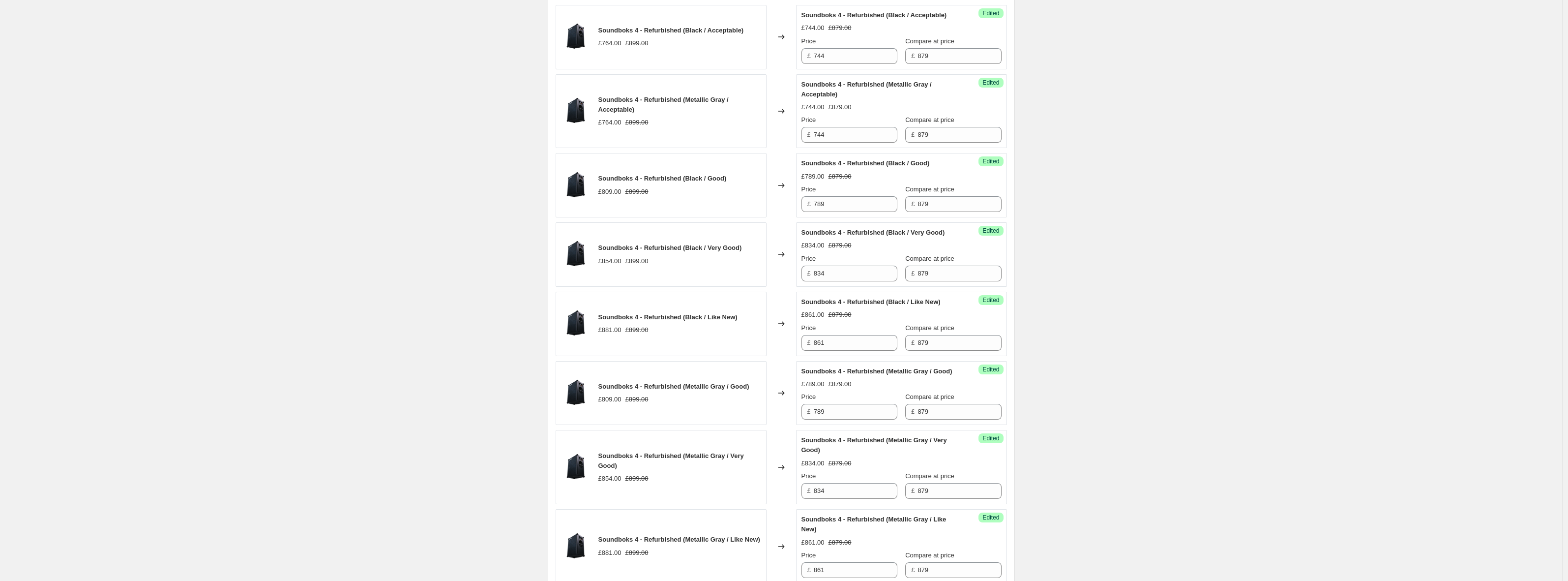
scroll to position [857, 0]
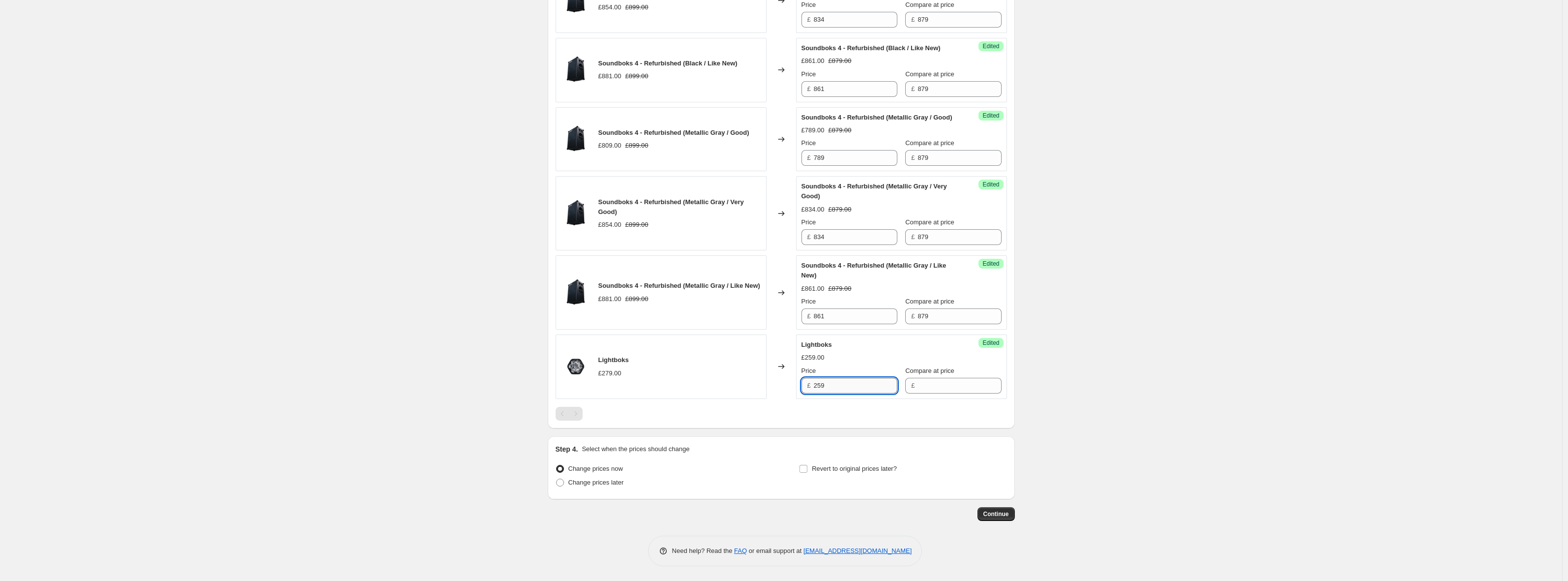
click at [860, 392] on input "259" at bounding box center [855, 386] width 84 height 16
click at [624, 487] on label "Change prices later" at bounding box center [590, 482] width 68 height 14
click at [571, 486] on span "Change prices later" at bounding box center [596, 482] width 56 height 7
click at [556, 479] on input "Change prices later" at bounding box center [556, 478] width 1 height 1
radio input "true"
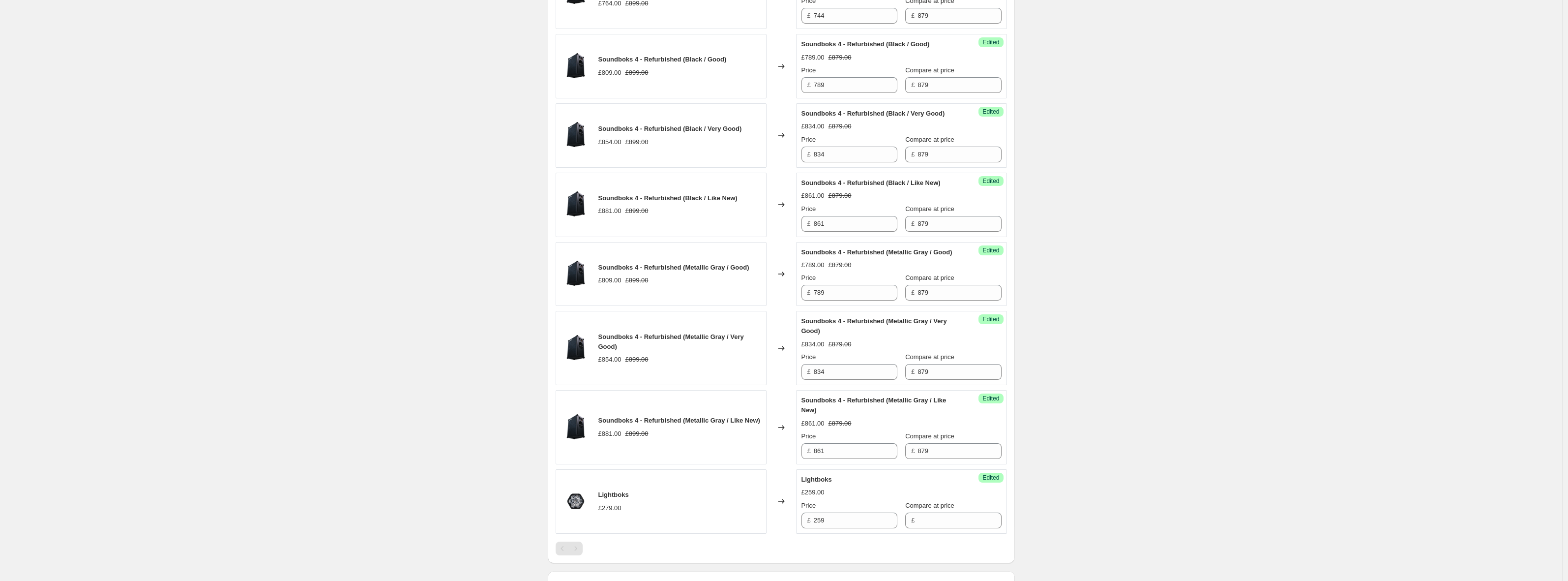
scroll to position [1025, 0]
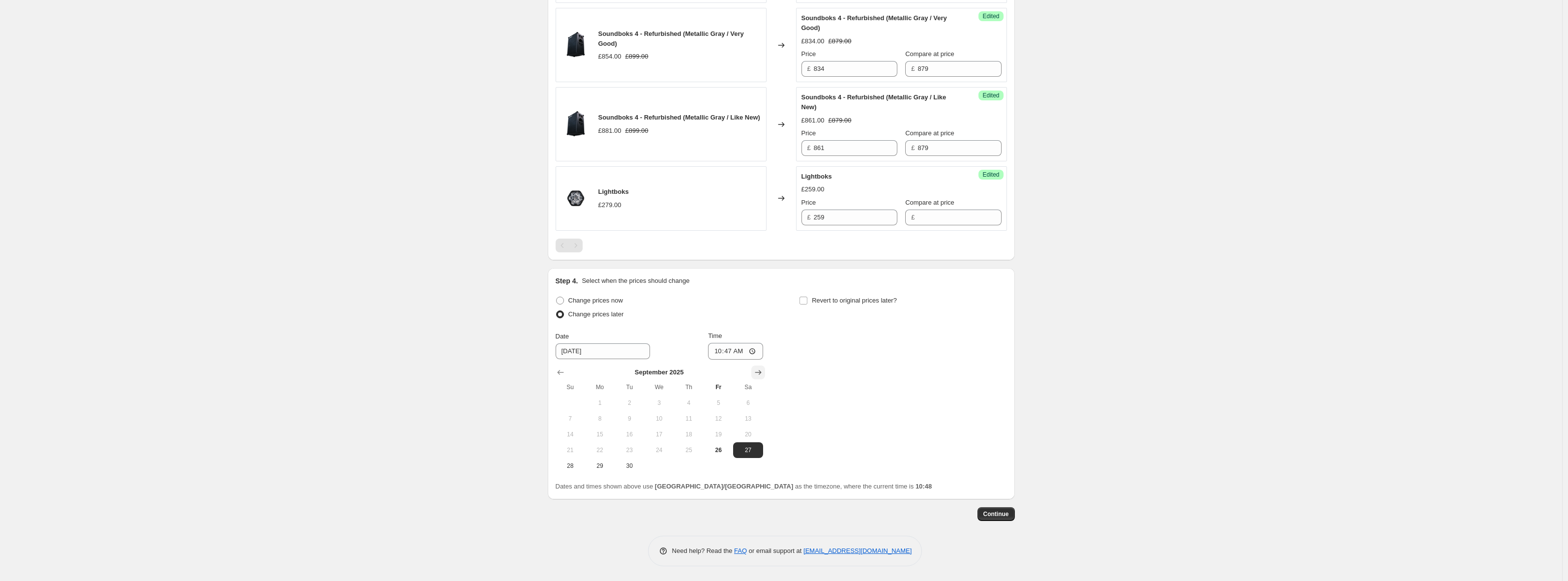
click at [759, 373] on icon "Show next month, October 2025" at bounding box center [758, 372] width 10 height 10
drag, startPoint x: 657, startPoint y: 408, endPoint x: 632, endPoint y: 405, distance: 25.2
click at [657, 407] on button "1" at bounding box center [659, 403] width 29 height 16
type input "[DATE]"
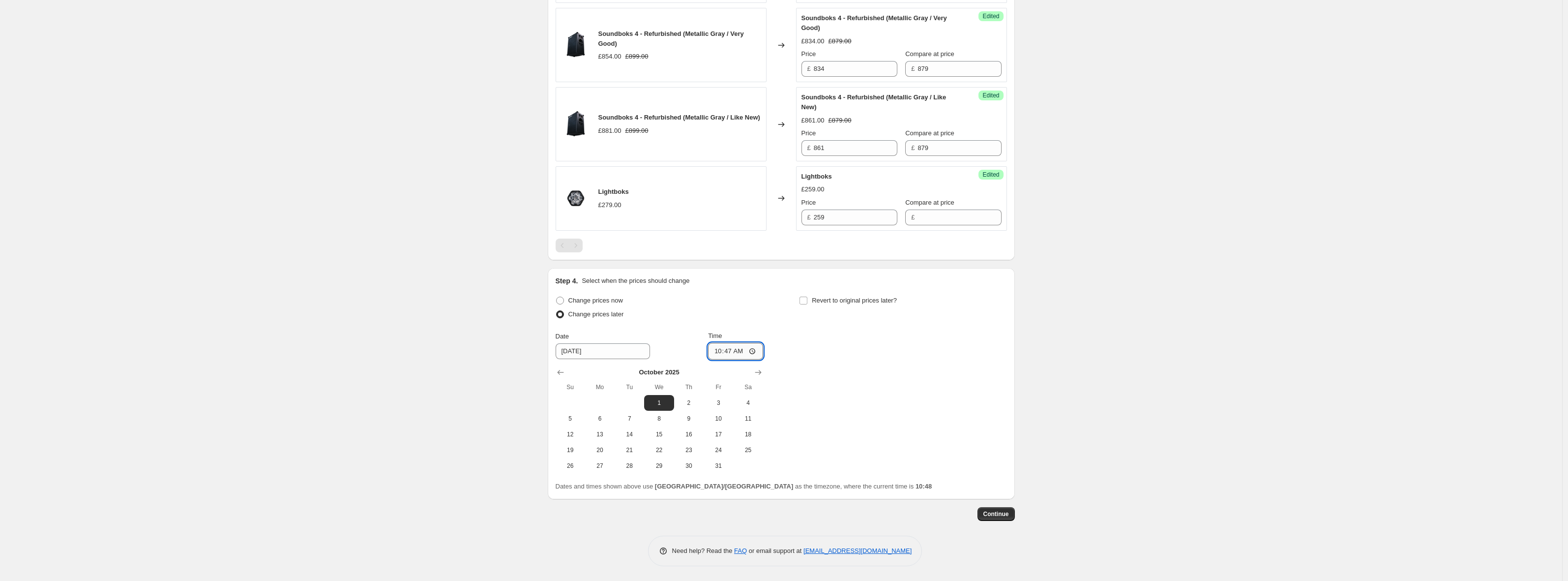
click at [737, 352] on input "10:47" at bounding box center [735, 351] width 55 height 16
drag, startPoint x: 437, startPoint y: 366, endPoint x: 459, endPoint y: 364, distance: 22.1
click at [1005, 512] on span "Continue" at bounding box center [996, 514] width 26 height 8
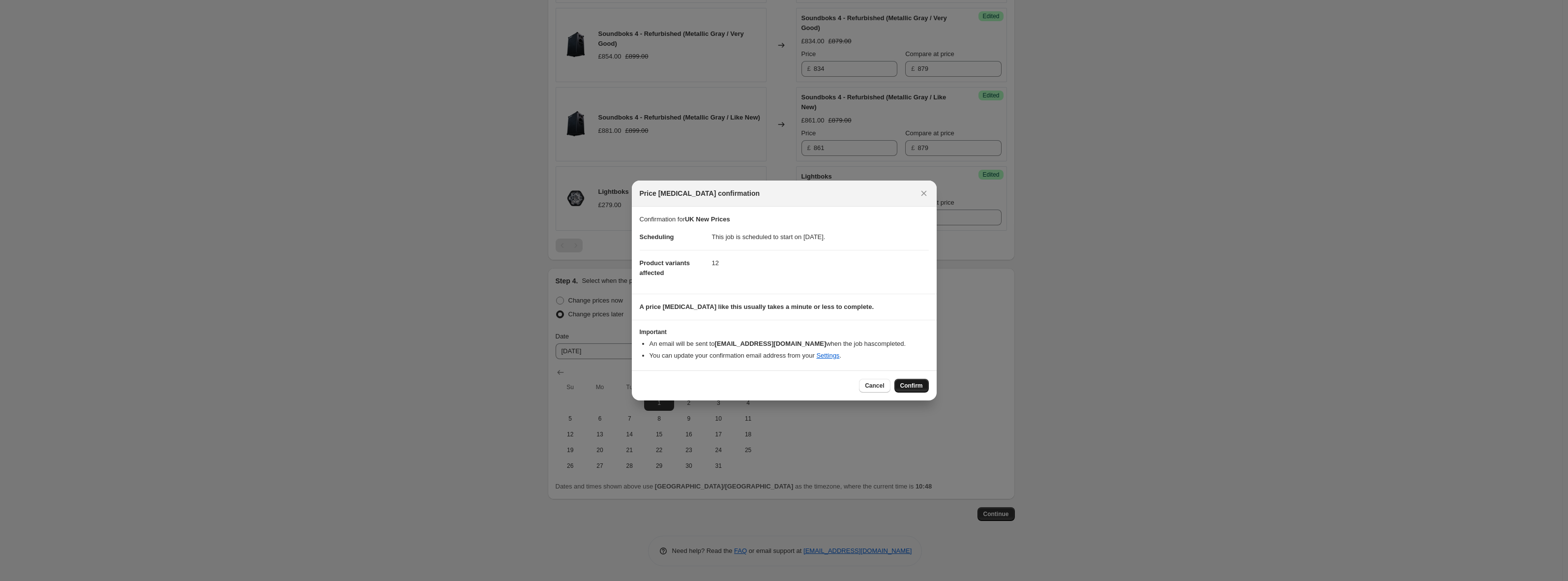
click at [906, 386] on span "Confirm" at bounding box center [911, 386] width 23 height 8
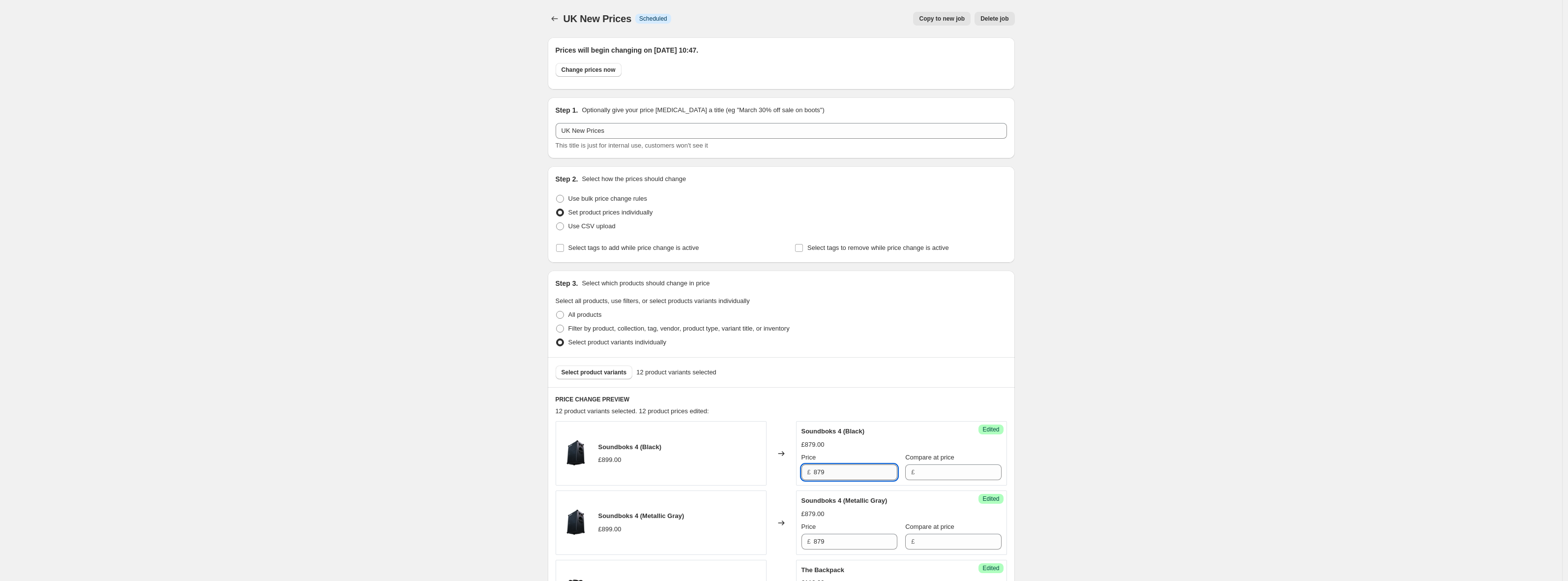
click at [830, 470] on input "879" at bounding box center [855, 472] width 84 height 16
drag, startPoint x: 1061, startPoint y: 208, endPoint x: 1110, endPoint y: 172, distance: 60.8
